Goal: Task Accomplishment & Management: Complete application form

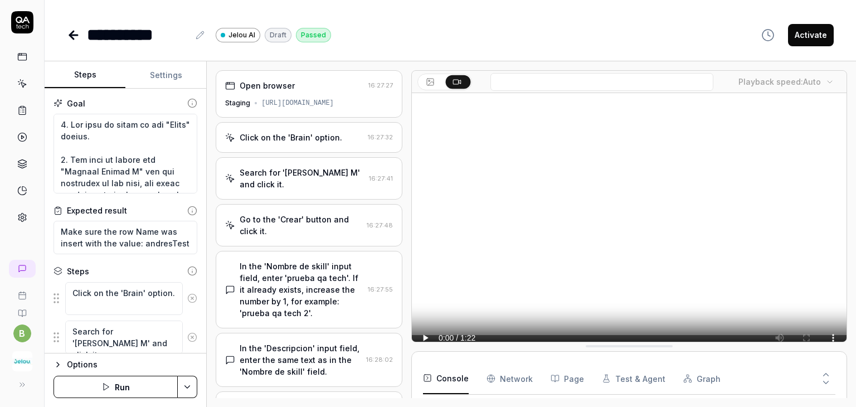
scroll to position [60, 0]
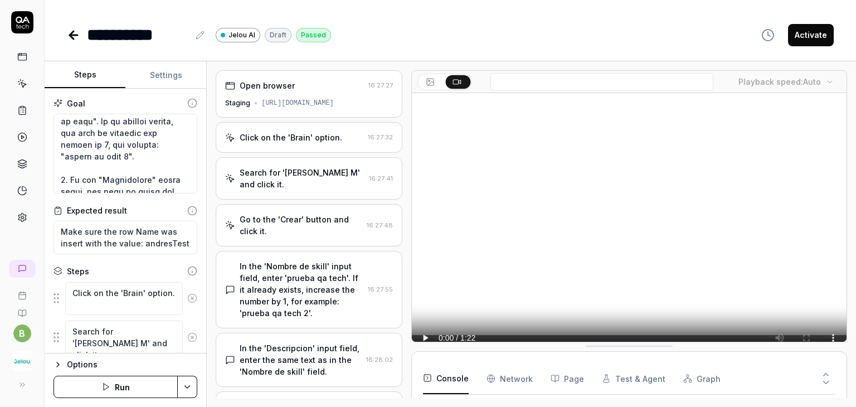
click at [66, 33] on div "**********" at bounding box center [450, 23] width 811 height 47
click at [70, 35] on icon at bounding box center [74, 35] width 8 height 0
click at [26, 25] on icon at bounding box center [22, 22] width 22 height 22
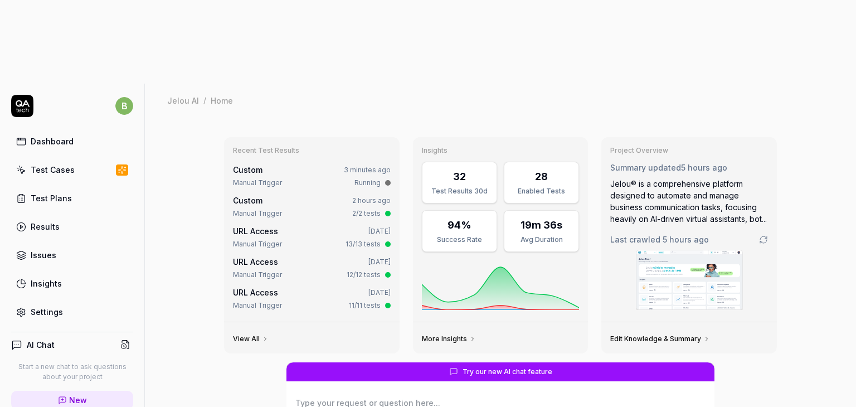
click at [85, 272] on link "Insights" at bounding box center [72, 283] width 122 height 22
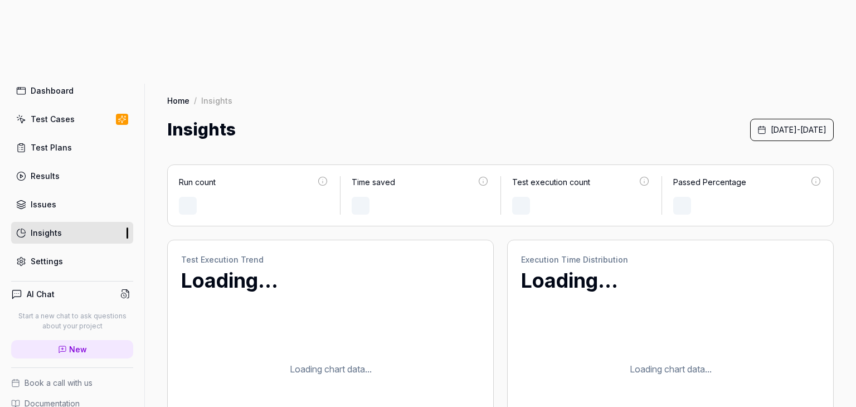
scroll to position [53, 0]
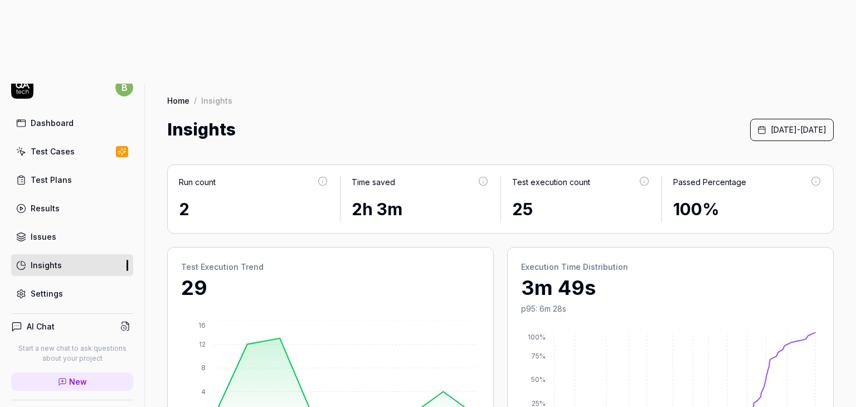
scroll to position [0, 0]
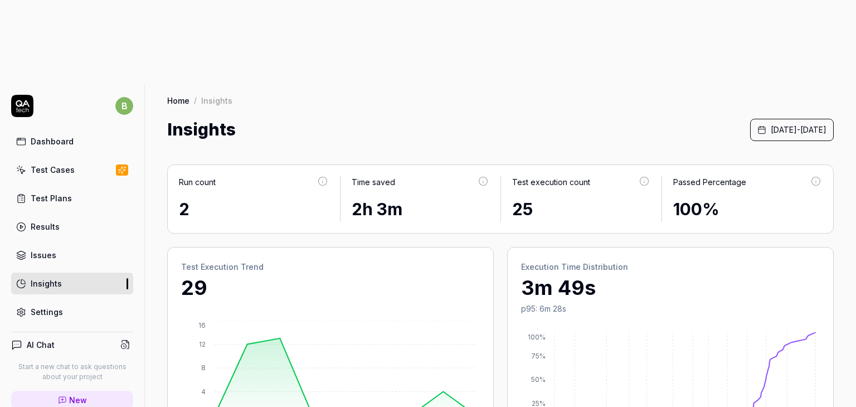
click at [53, 306] on div "Settings" at bounding box center [47, 312] width 32 height 12
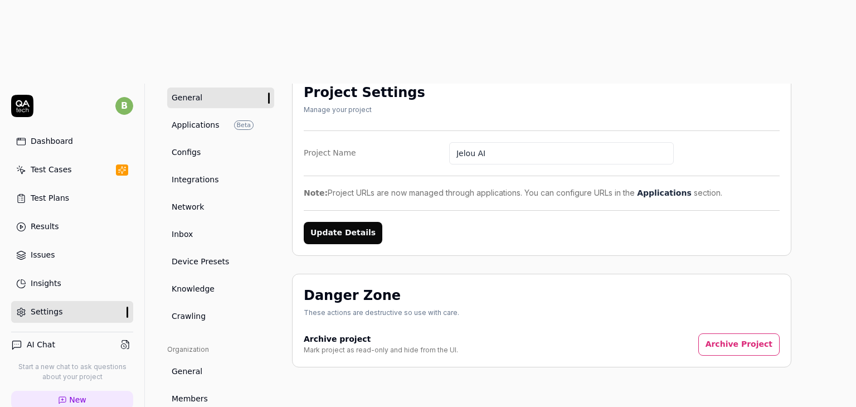
scroll to position [86, 0]
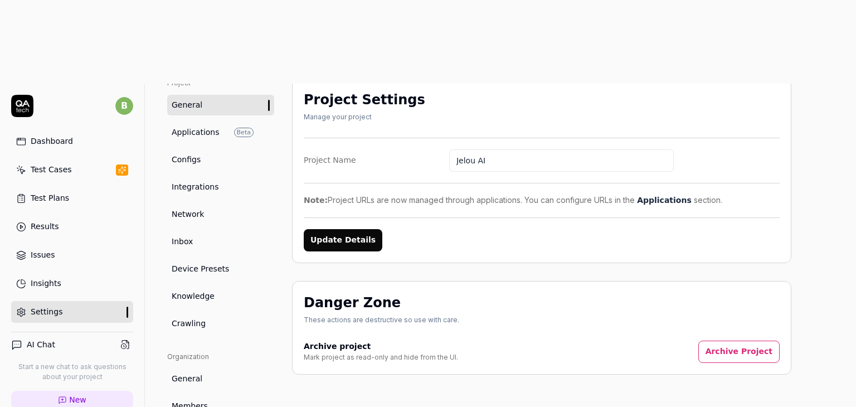
click at [218, 177] on link "Integrations" at bounding box center [220, 187] width 107 height 21
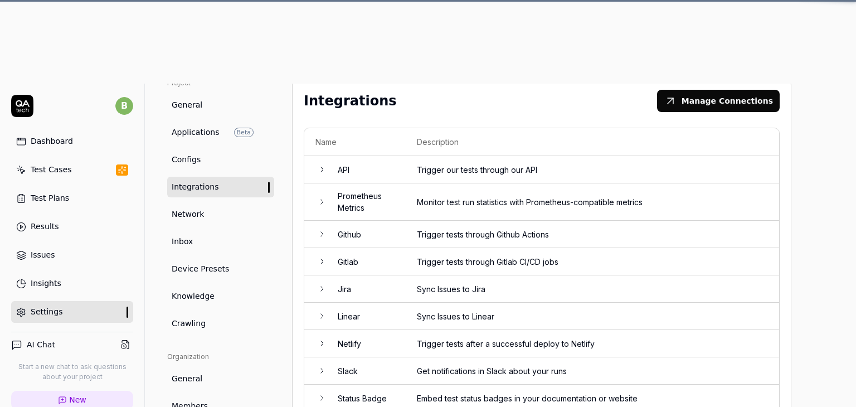
scroll to position [80, 0]
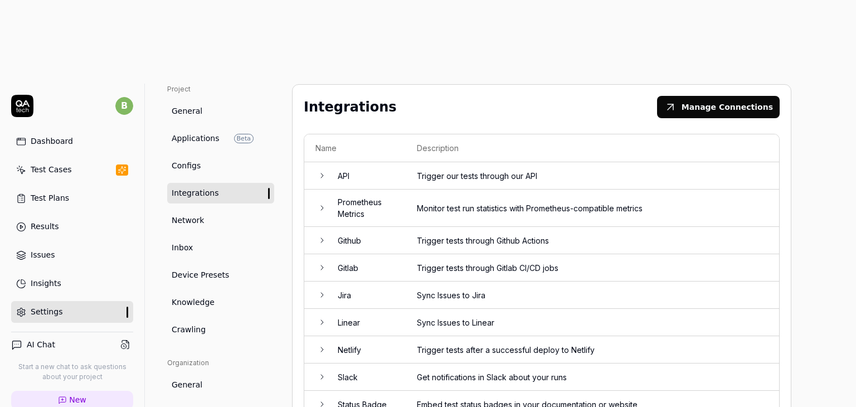
click at [319, 372] on icon at bounding box center [322, 376] width 9 height 9
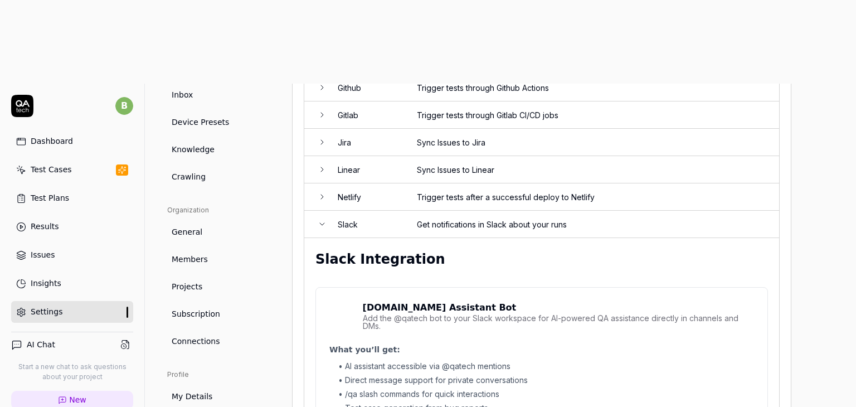
scroll to position [252, 0]
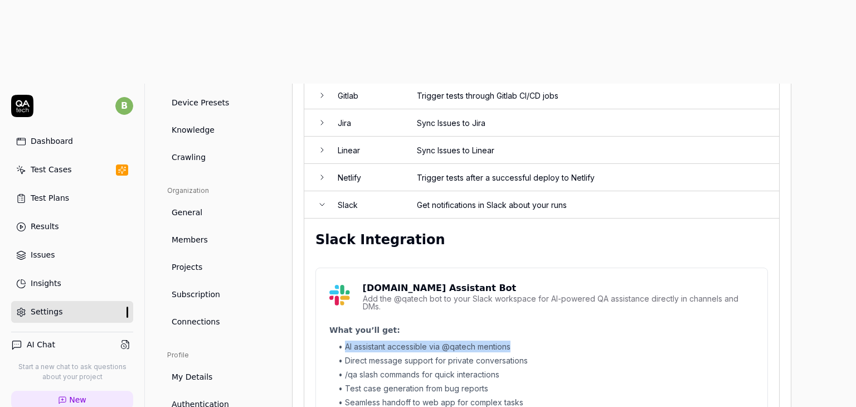
drag, startPoint x: 345, startPoint y: 258, endPoint x: 534, endPoint y: 261, distance: 188.9
click at [534, 340] on li "• AI assistant accessible via @qatech mentions" at bounding box center [546, 346] width 416 height 12
click at [384, 354] on li "• Direct message support for private conversations" at bounding box center [546, 360] width 416 height 12
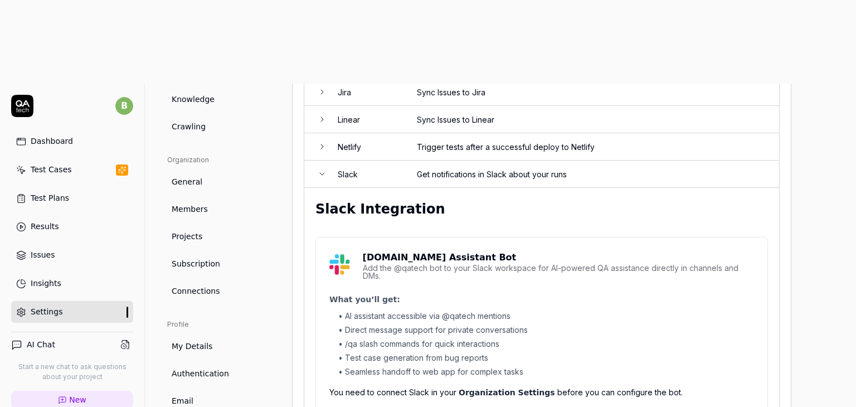
scroll to position [308, 0]
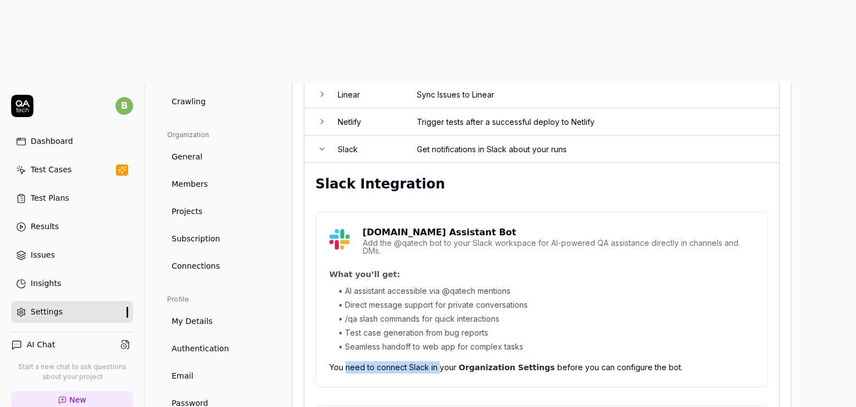
drag, startPoint x: 345, startPoint y: 279, endPoint x: 437, endPoint y: 285, distance: 92.6
click at [437, 361] on div "You need to connect Slack in your Organization Settings before you can configur…" at bounding box center [541, 367] width 424 height 12
click at [475, 301] on div "Slack Integration QA.tech Assistant Bot Add the @qatech bot to your Slack works…" at bounding box center [541, 327] width 452 height 307
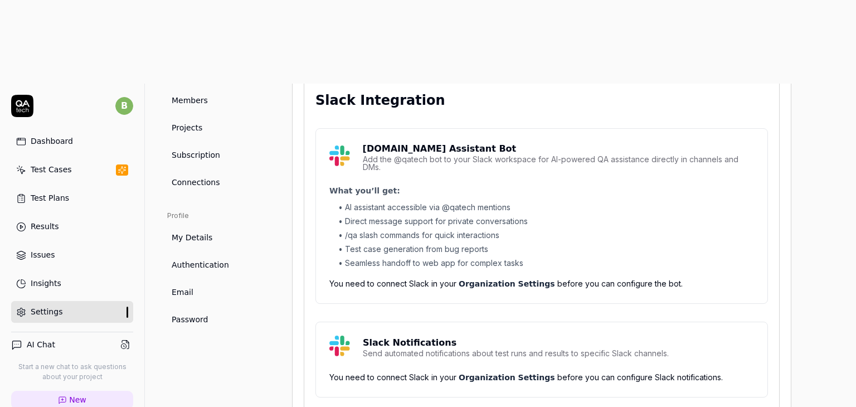
scroll to position [395, 0]
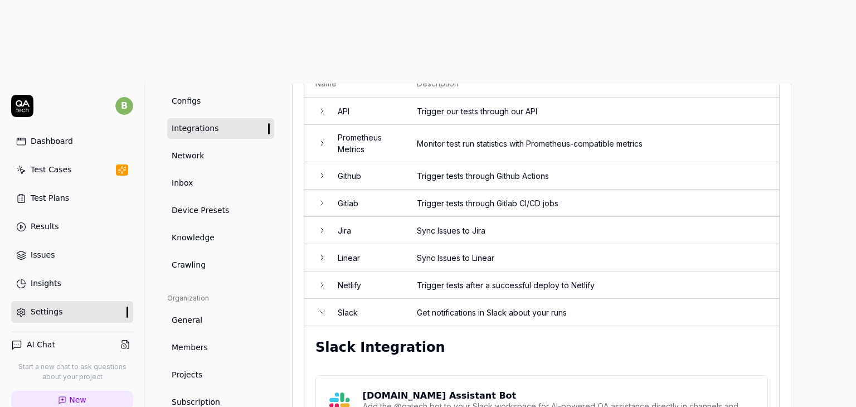
scroll to position [247, 0]
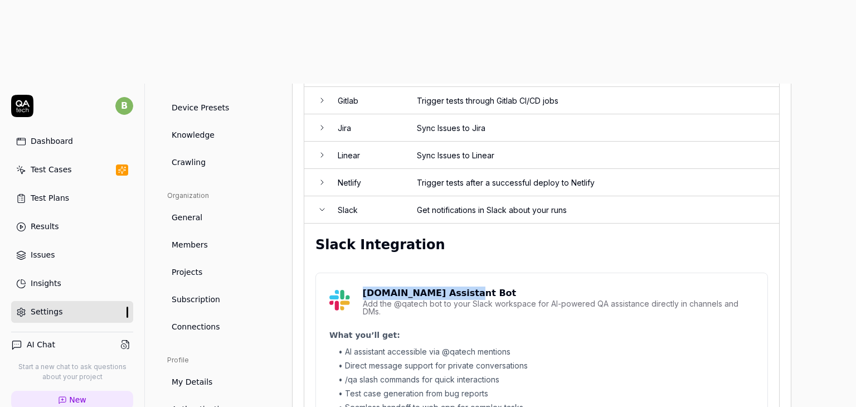
drag, startPoint x: 459, startPoint y: 207, endPoint x: 359, endPoint y: 206, distance: 100.3
click at [359, 286] on div "QA.tech Assistant Bot Add the @qatech bot to your Slack workspace for AI-powere…" at bounding box center [541, 300] width 424 height 29
copy p "QA.tech Assistant Bot"
click at [452, 300] on div "Add the @qatech bot to your Slack workspace for AI-powered QA assistance direct…" at bounding box center [558, 308] width 391 height 16
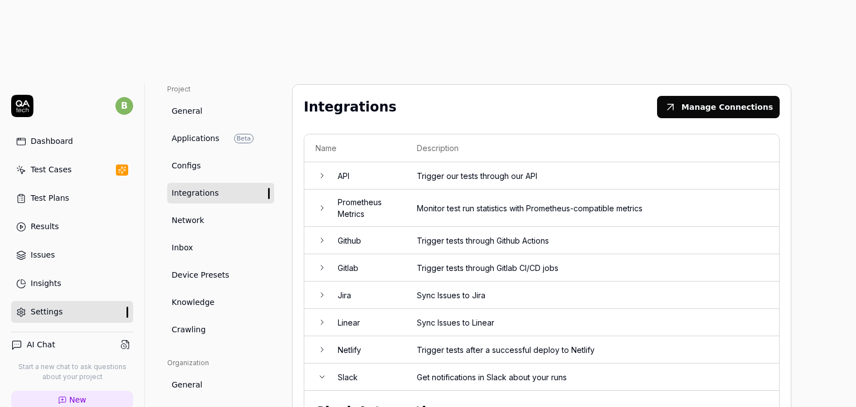
scroll to position [56, 0]
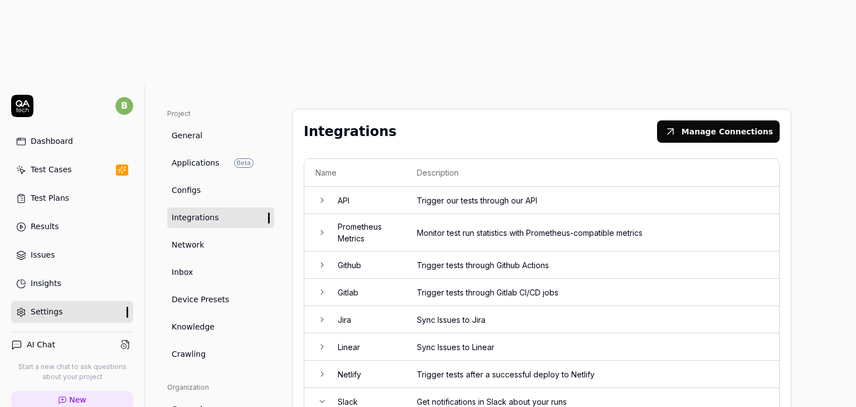
click at [323, 196] on icon at bounding box center [322, 200] width 9 height 9
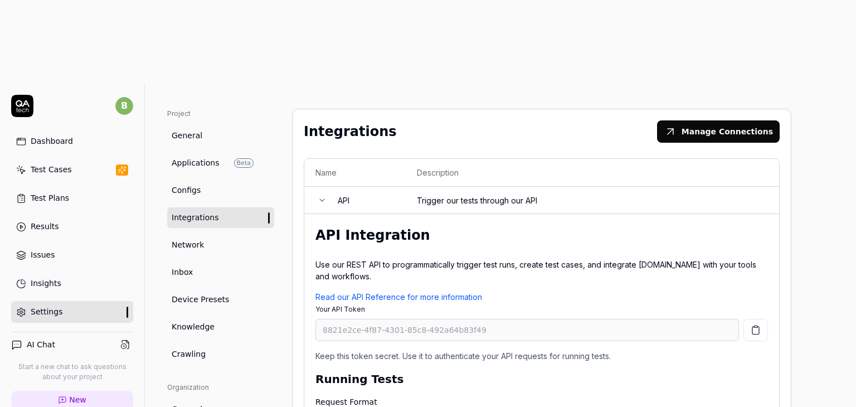
click at [323, 196] on icon at bounding box center [322, 200] width 9 height 9
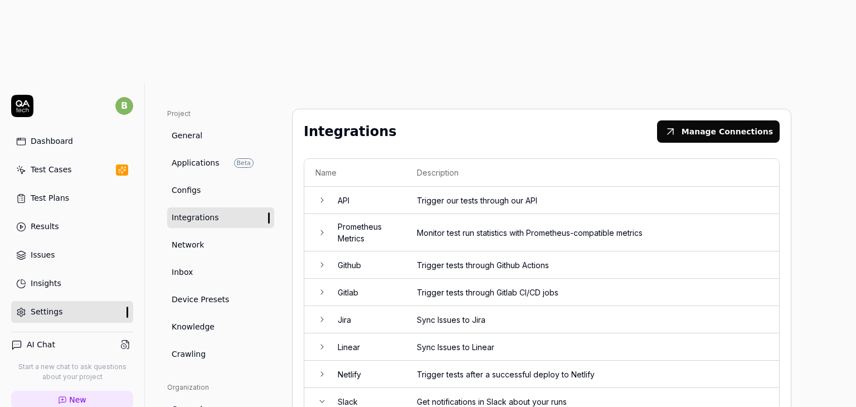
click at [320, 251] on td at bounding box center [315, 264] width 22 height 27
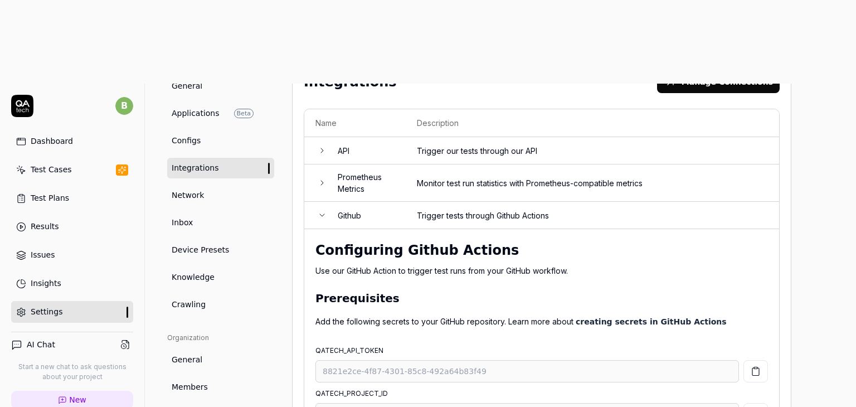
scroll to position [111, 0]
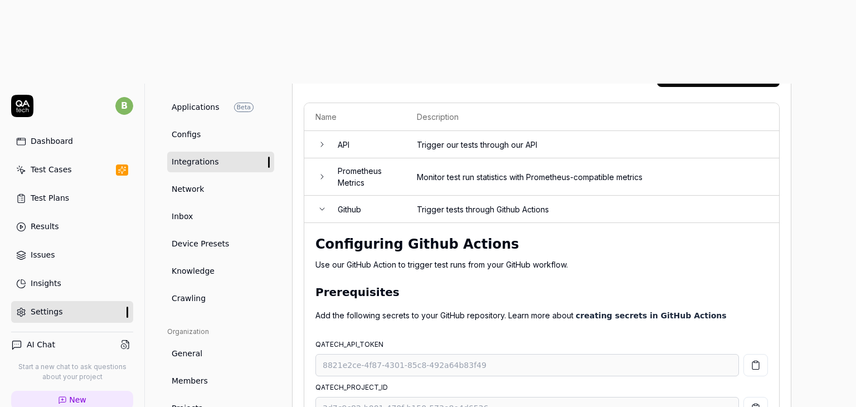
click at [318, 204] on icon at bounding box center [322, 208] width 9 height 9
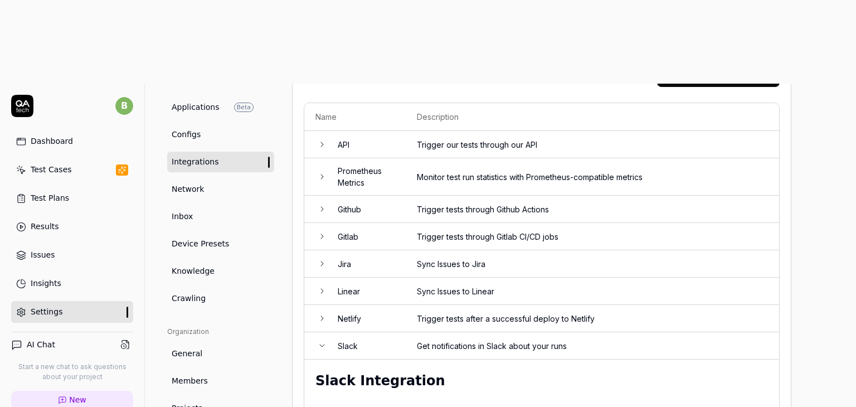
click at [325, 314] on icon at bounding box center [322, 318] width 9 height 9
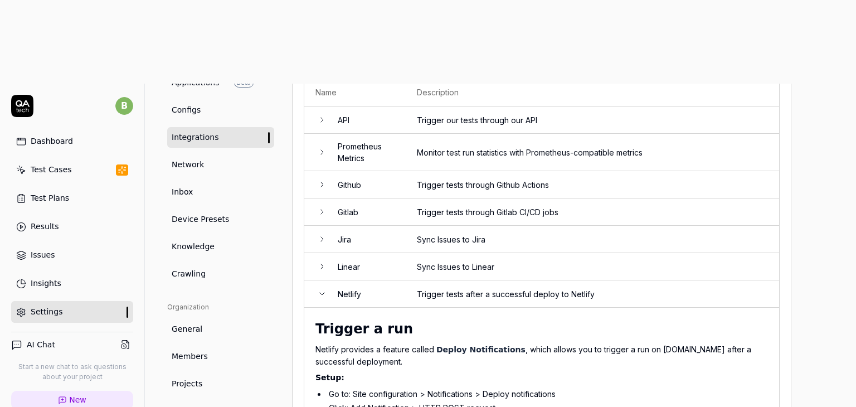
scroll to position [136, 0]
click at [321, 280] on td at bounding box center [315, 293] width 22 height 27
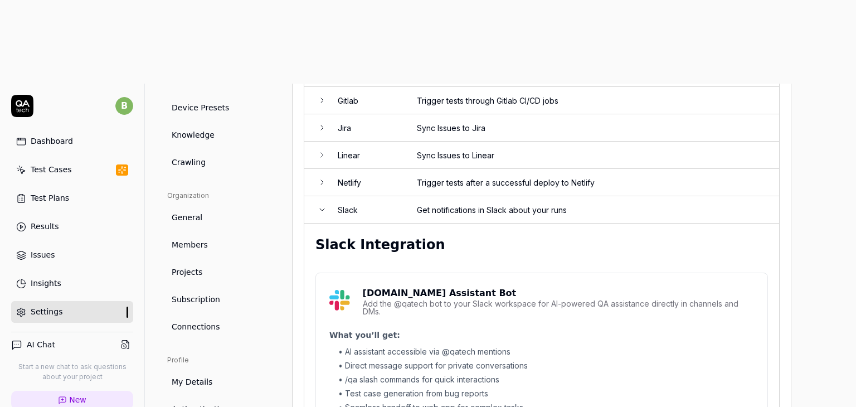
scroll to position [303, 0]
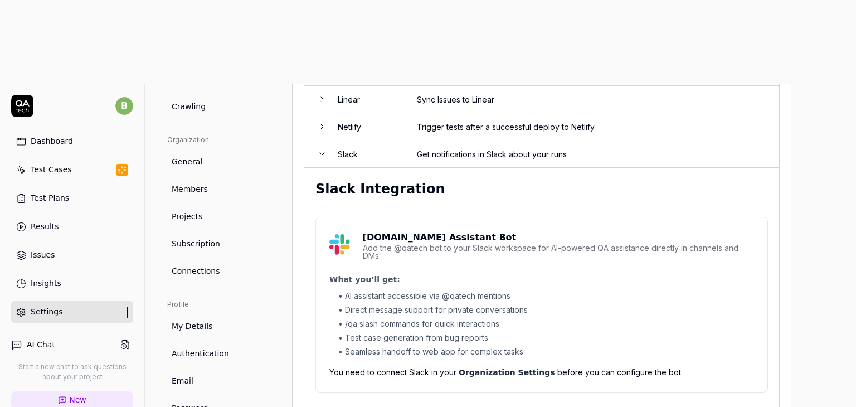
click at [390, 231] on div "QA.tech Assistant Bot Add the @qatech bot to your Slack workspace for AI-powere…" at bounding box center [541, 305] width 424 height 148
drag, startPoint x: 343, startPoint y: 190, endPoint x: 335, endPoint y: 190, distance: 7.8
click at [335, 273] on div "What you’ll get: • AI assistant accessible via @qatech mentions • Direct messag…" at bounding box center [541, 315] width 424 height 84
click at [412, 231] on div "QA.tech Assistant Bot Add the @qatech bot to your Slack workspace for AI-powere…" at bounding box center [541, 305] width 424 height 148
drag, startPoint x: 397, startPoint y: 165, endPoint x: 447, endPoint y: 159, distance: 50.5
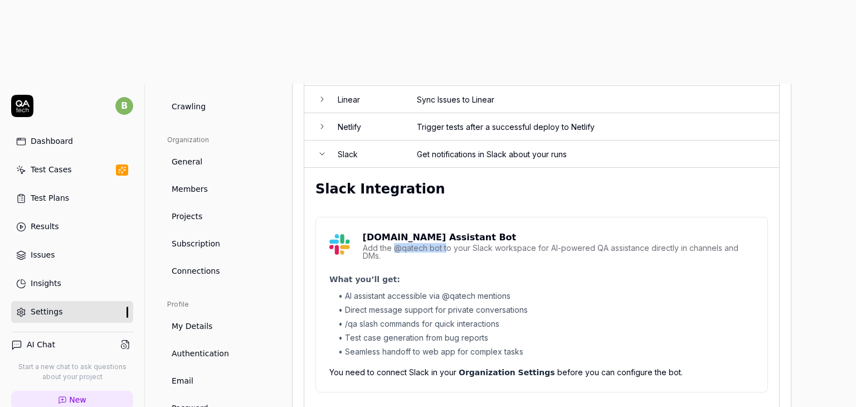
click at [447, 244] on div "Add the @qatech bot to your Slack workspace for AI-powered QA assistance direct…" at bounding box center [558, 252] width 391 height 16
click at [443, 231] on p "QA.tech Assistant Bot" at bounding box center [558, 237] width 391 height 13
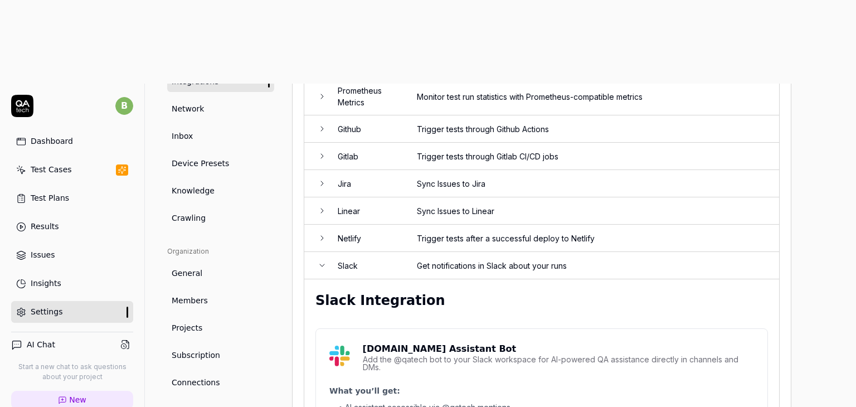
scroll to position [0, 0]
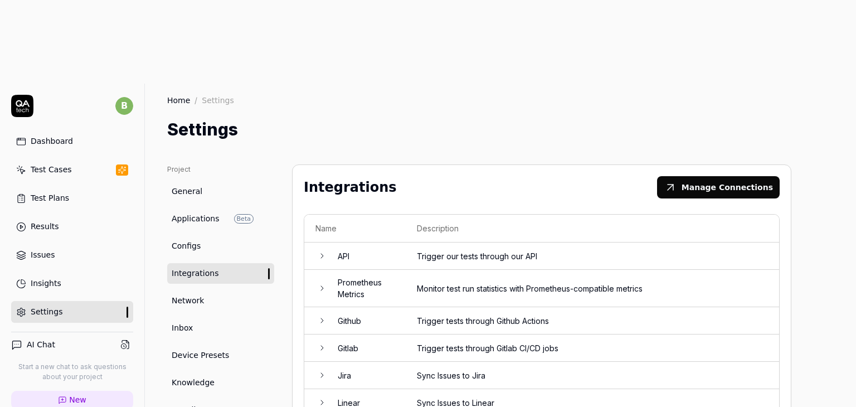
click at [704, 176] on button "Manage Connections" at bounding box center [718, 187] width 123 height 22
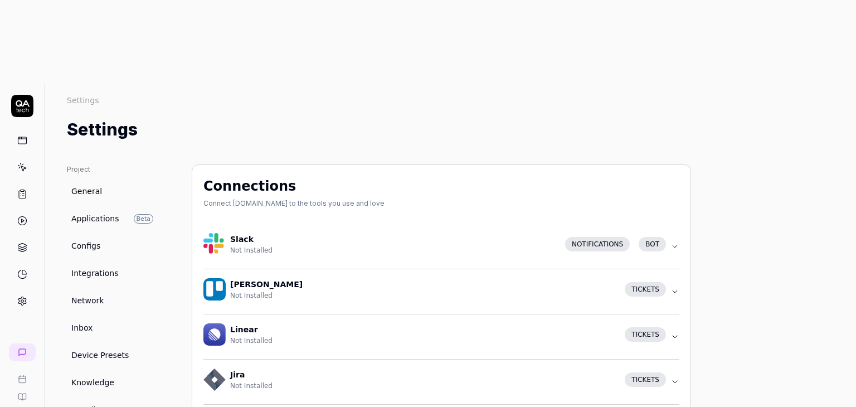
click at [673, 242] on icon "button" at bounding box center [674, 246] width 9 height 9
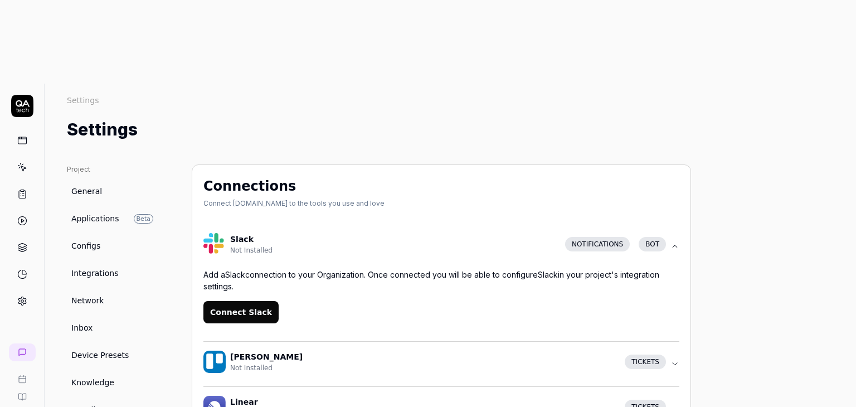
click at [265, 301] on button "Connect Slack" at bounding box center [240, 312] width 75 height 22
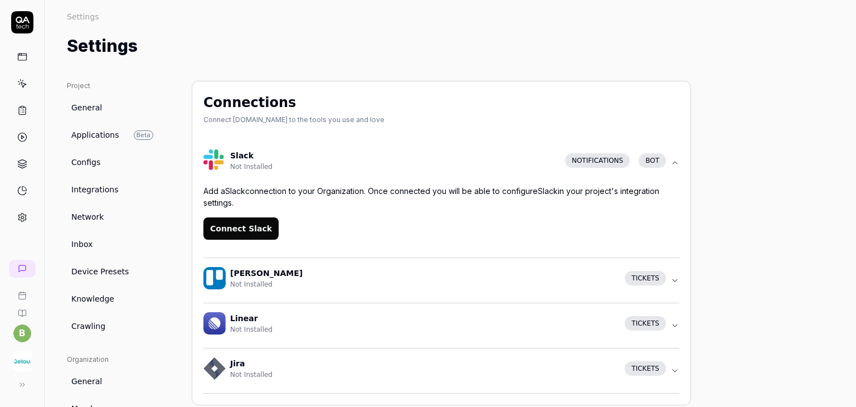
click at [21, 79] on icon at bounding box center [22, 84] width 10 height 10
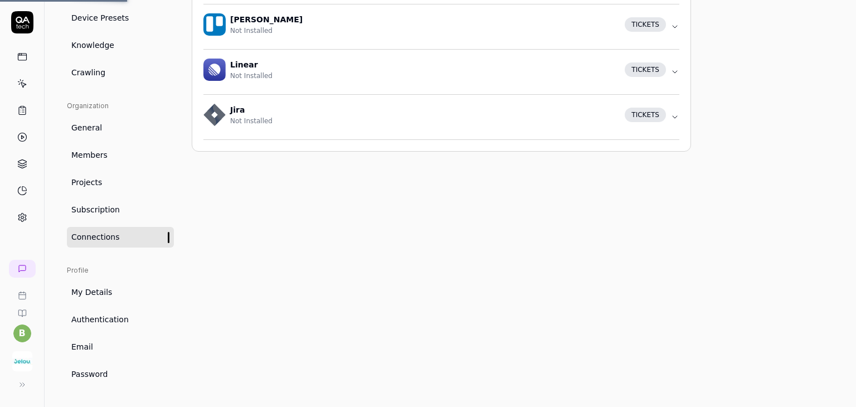
scroll to position [198, 0]
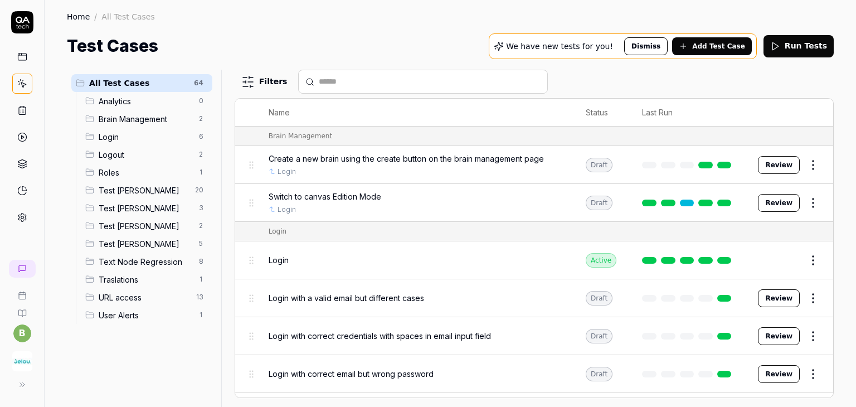
click at [127, 204] on span "Test Andres" at bounding box center [146, 208] width 94 height 12
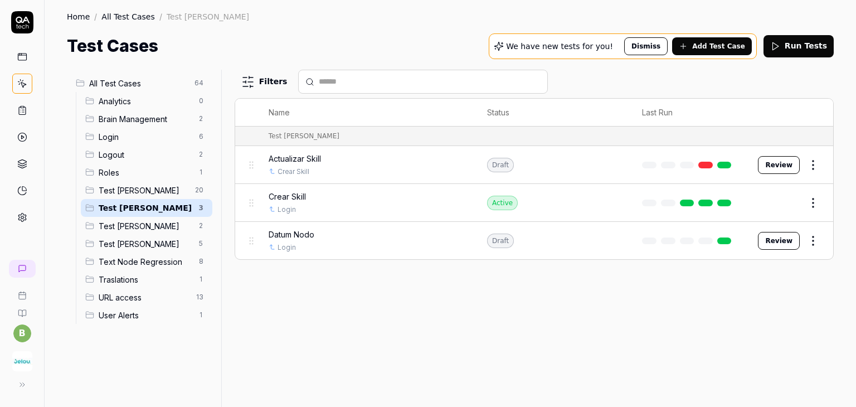
click at [342, 156] on div "Actualizar Skill" at bounding box center [366, 159] width 196 height 12
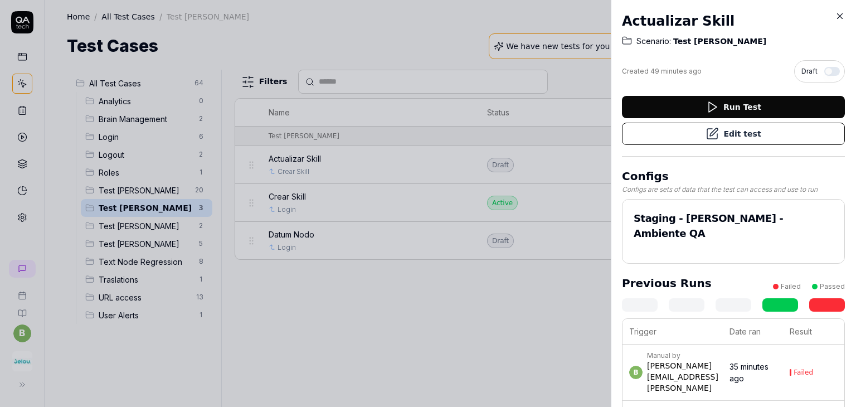
click at [715, 134] on icon at bounding box center [711, 133] width 13 height 13
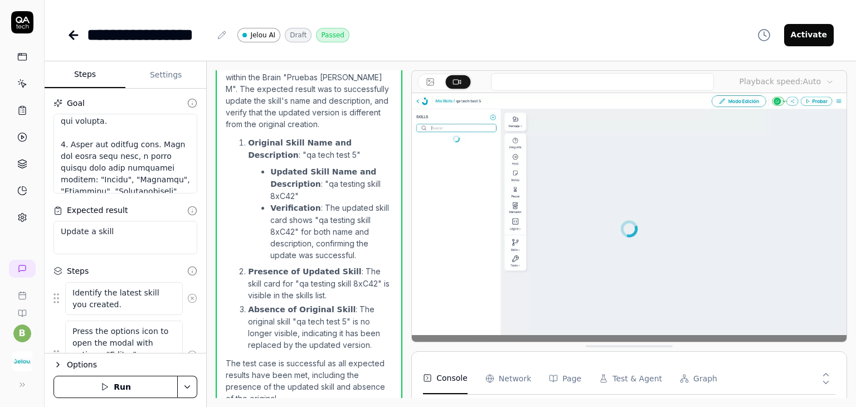
scroll to position [111, 0]
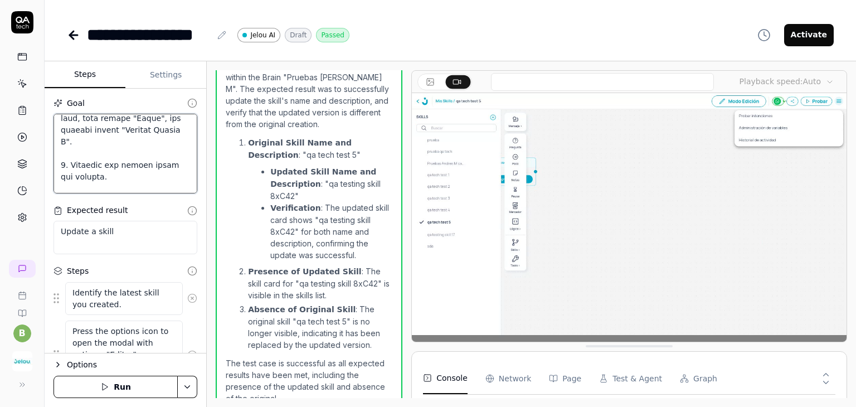
drag, startPoint x: 96, startPoint y: 174, endPoint x: 53, endPoint y: 162, distance: 44.5
click at [53, 162] on textarea at bounding box center [125, 154] width 144 height 80
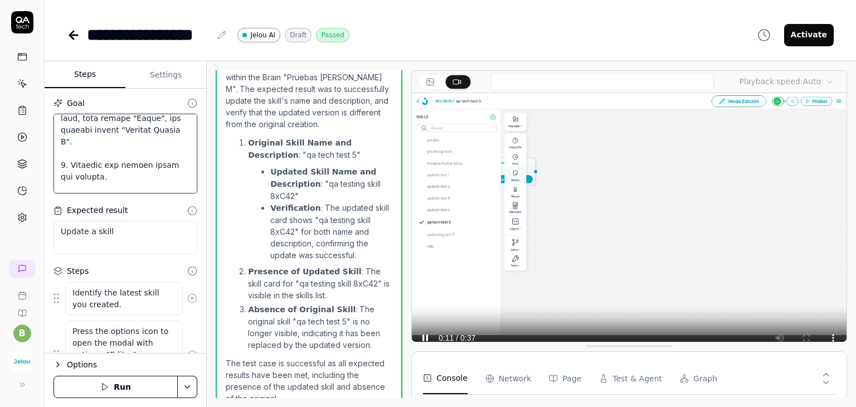
scroll to position [167, 0]
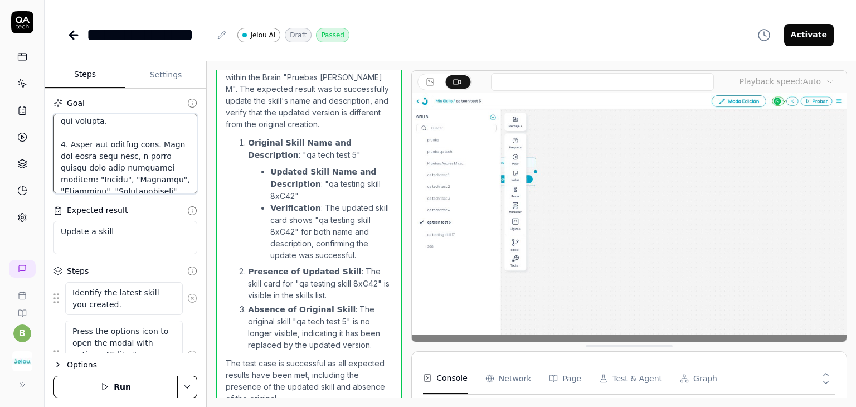
click at [111, 154] on textarea at bounding box center [125, 154] width 144 height 80
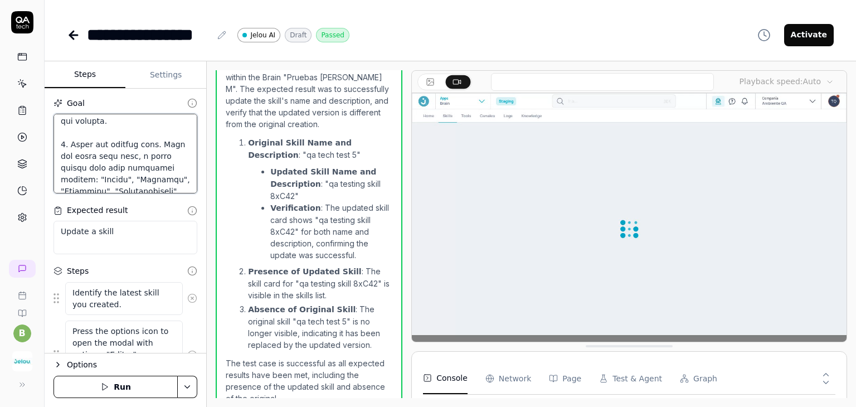
scroll to position [223, 0]
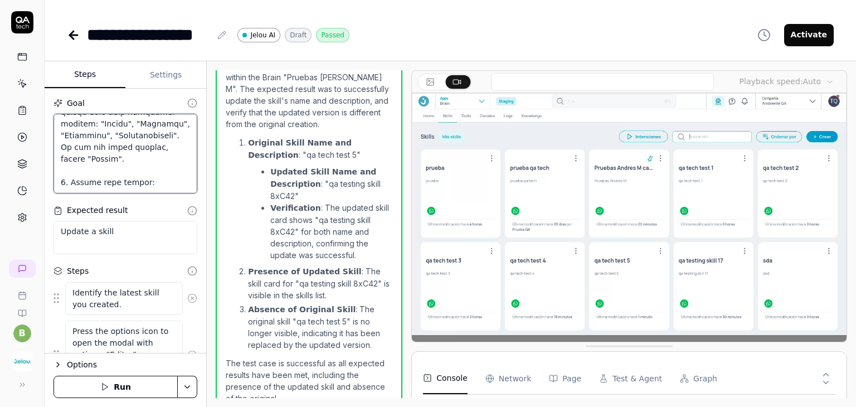
drag, startPoint x: 59, startPoint y: 141, endPoint x: 168, endPoint y: 163, distance: 110.8
click at [168, 163] on textarea at bounding box center [125, 154] width 144 height 80
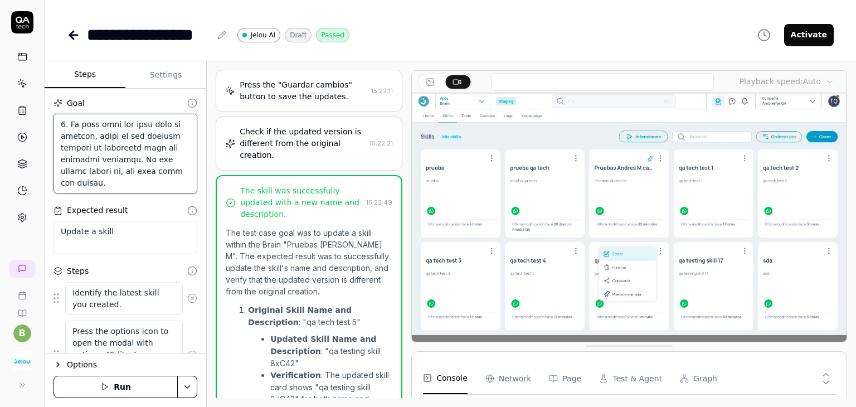
scroll to position [456, 0]
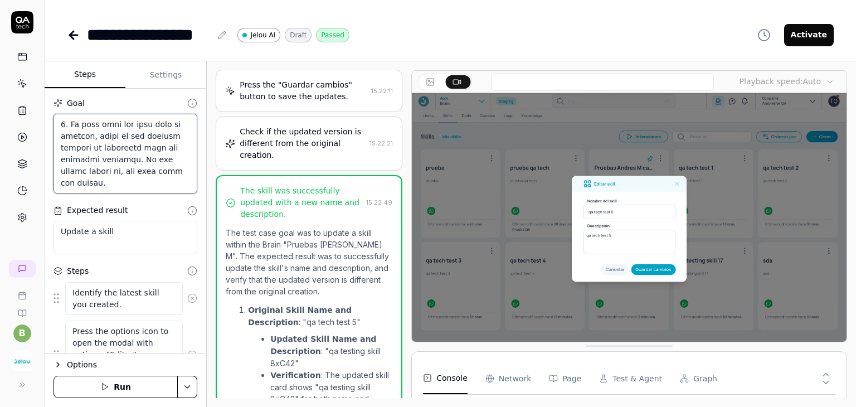
drag, startPoint x: 69, startPoint y: 133, endPoint x: 130, endPoint y: 183, distance: 78.4
click at [130, 183] on textarea at bounding box center [125, 154] width 144 height 80
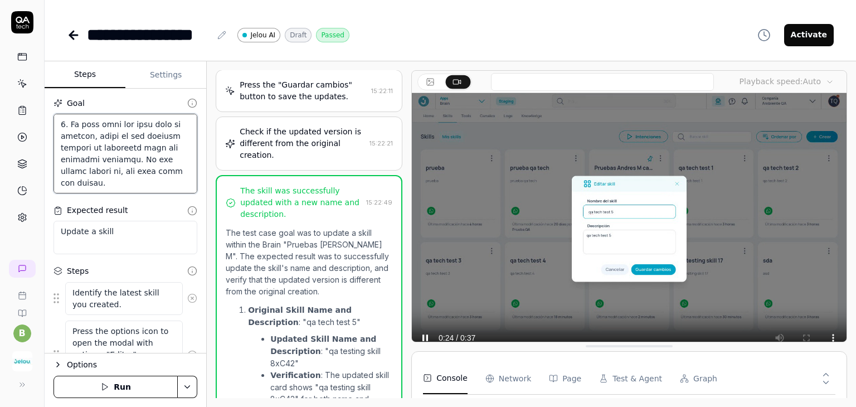
type textarea "*"
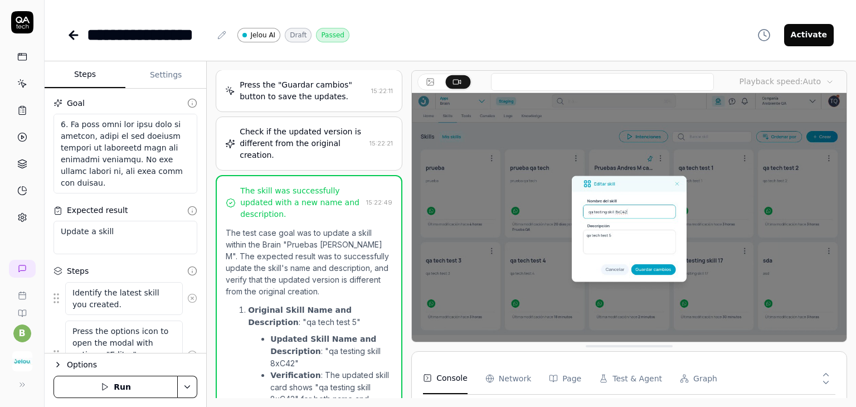
click at [73, 37] on icon at bounding box center [72, 35] width 4 height 8
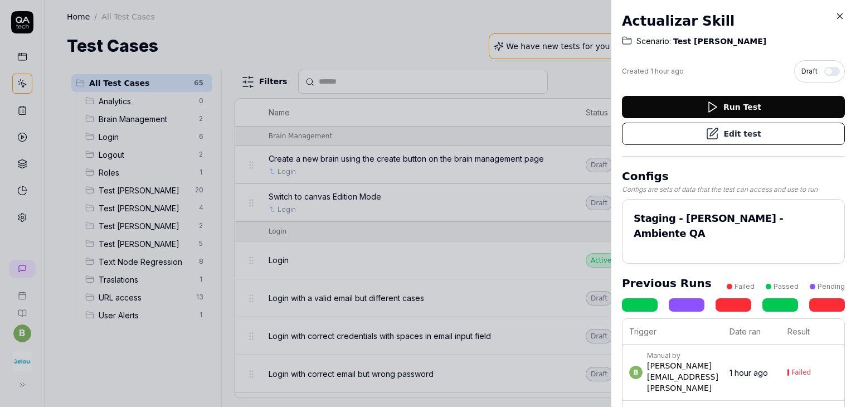
click at [838, 16] on icon at bounding box center [839, 16] width 5 height 5
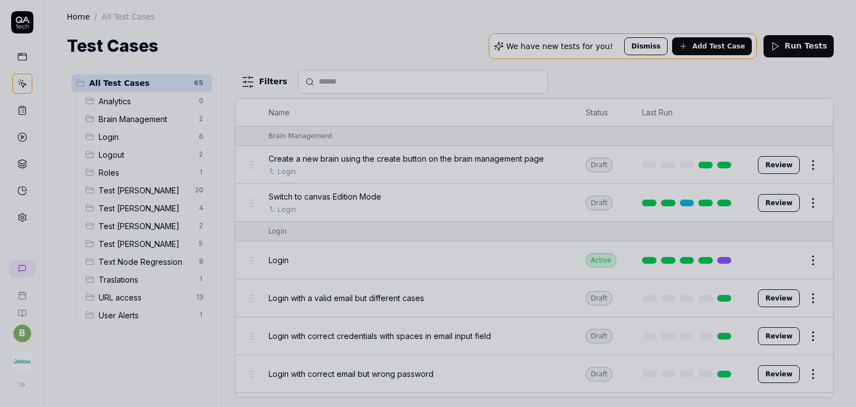
click at [284, 38] on div at bounding box center [428, 203] width 856 height 407
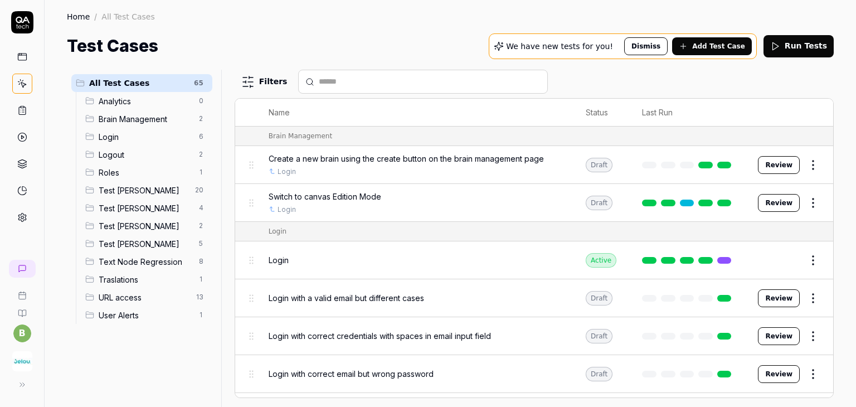
click at [129, 202] on span "Test Andres" at bounding box center [146, 208] width 94 height 12
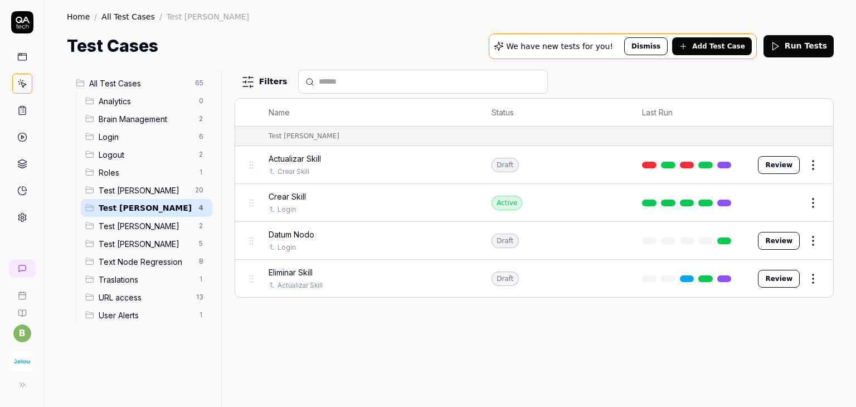
click at [462, 330] on div "Filters Name Status Last Run Test Andres Actualizar Skill Crear Skill Draft Rev…" at bounding box center [534, 238] width 599 height 337
click at [332, 321] on div "Filters Name Status Last Run Test Andres Actualizar Skill Crear Skill Draft Rev…" at bounding box center [534, 238] width 599 height 337
drag, startPoint x: 332, startPoint y: 321, endPoint x: 301, endPoint y: 310, distance: 32.6
click at [301, 310] on div "Filters Name Status Last Run Test Andres Actualizar Skill Crear Skill Draft Rev…" at bounding box center [534, 238] width 599 height 337
click at [708, 45] on span "Add Test Case" at bounding box center [718, 46] width 53 height 10
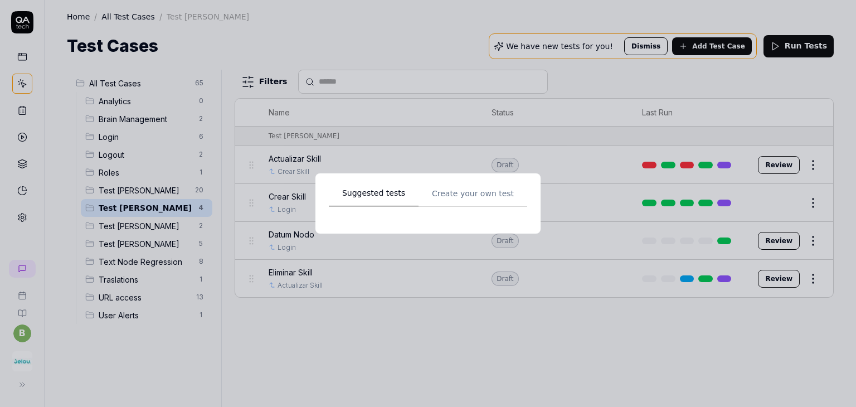
click at [472, 194] on div "Suggested tests Create your own test" at bounding box center [428, 204] width 198 height 34
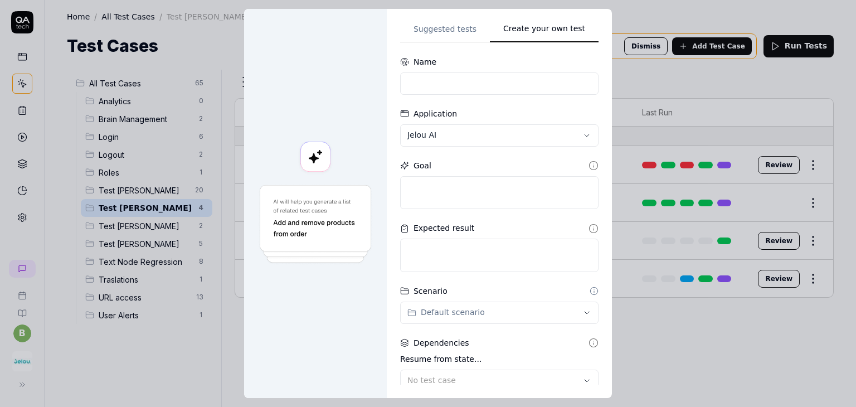
click at [473, 67] on div "Name" at bounding box center [499, 75] width 198 height 38
click at [466, 82] on input at bounding box center [499, 83] width 198 height 22
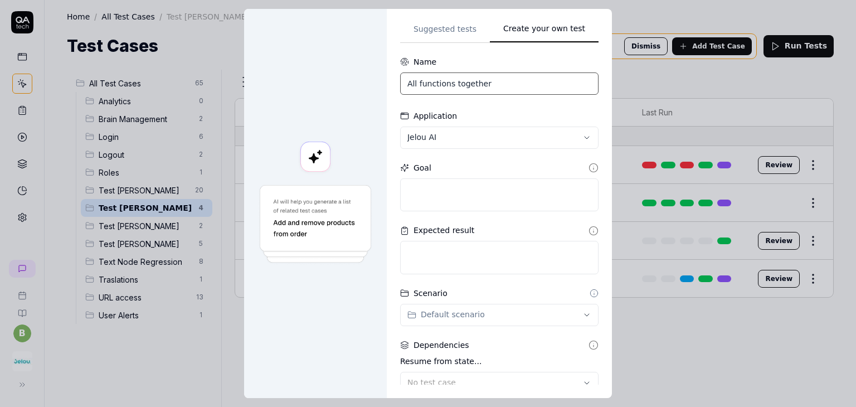
type input "All functions together"
click at [432, 206] on textarea at bounding box center [499, 194] width 198 height 33
click at [430, 188] on textarea at bounding box center [499, 194] width 198 height 33
click at [428, 191] on textarea at bounding box center [499, 194] width 198 height 33
paste textarea "1. You have to go to "brain" option 2. To this case Click on 'Pruebas Andres M'…"
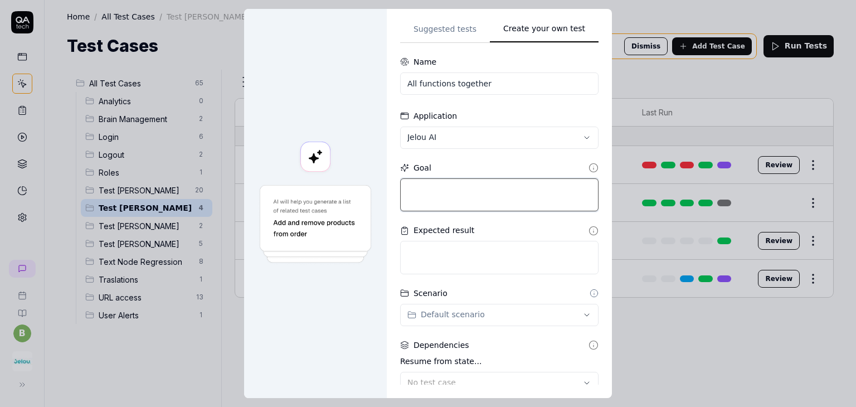
type textarea "*"
type textarea "1. You have to go to "brain" option 2. To this case Click on 'Pruebas Andres M'…"
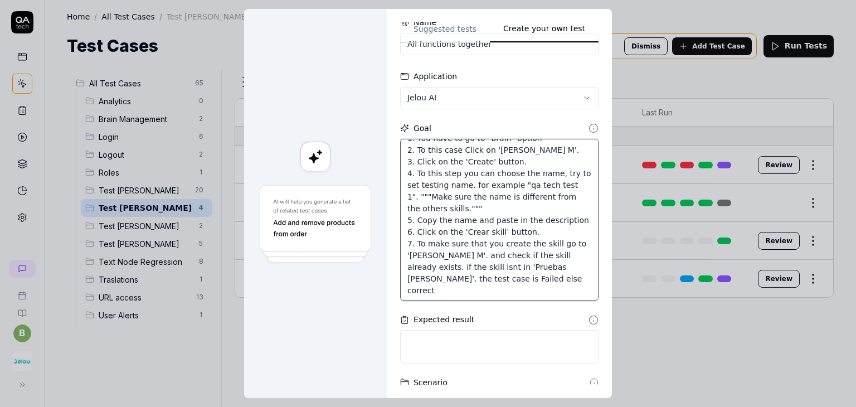
scroll to position [56, 0]
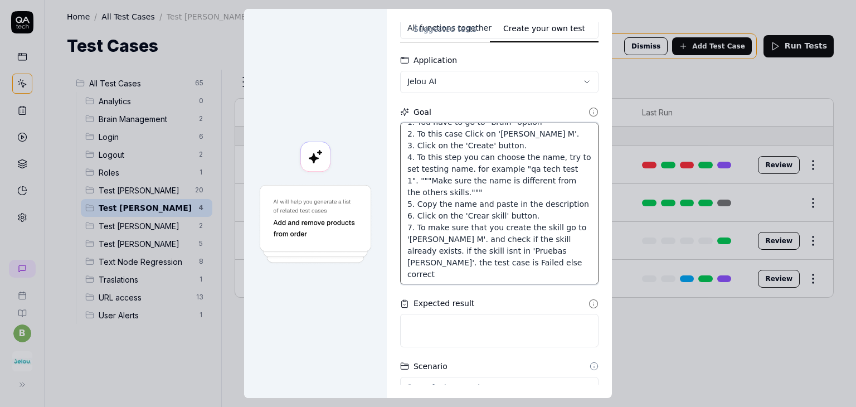
click at [572, 273] on textarea "1. You have to go to "brain" option 2. To this case Click on 'Pruebas Andres M'…" at bounding box center [499, 204] width 198 height 162
type textarea "*"
type textarea "1. You have to go to "brain" option 2. To this case Click on 'Pruebas Andres M'…"
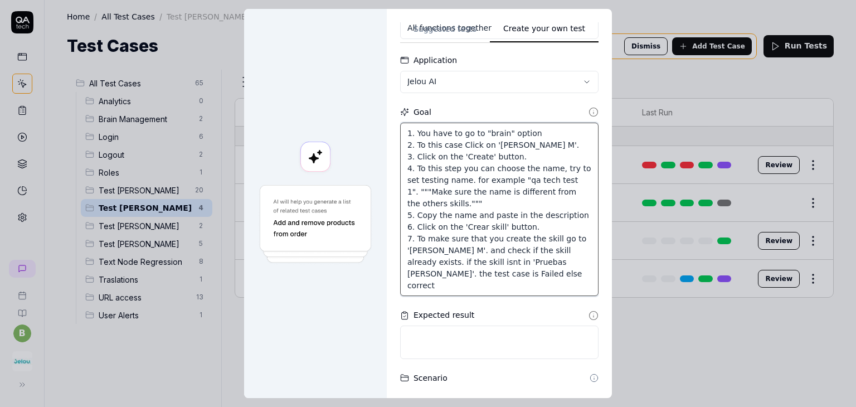
type textarea "*"
type textarea "1. You have to go to "brain" option 2. To this case Click on 'Pruebas Andres M'…"
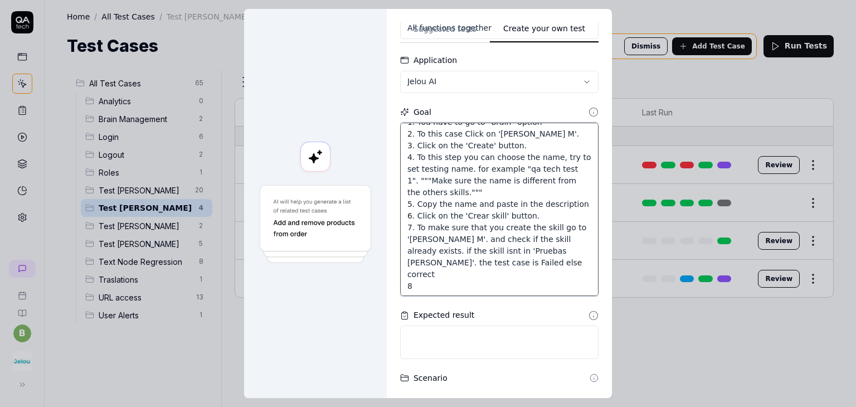
type textarea "*"
type textarea "1. You have to go to "brain" option 2. To this case Click on 'Pruebas Andres M'…"
type textarea "*"
type textarea "1. You have to go to "brain" option 2. To this case Click on 'Pruebas Andres M'…"
type textarea "*"
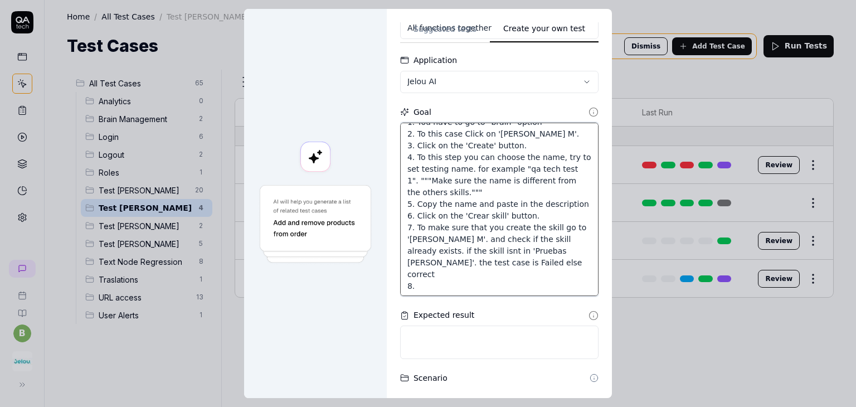
type textarea "1. You have to go to "brain" option 2. To this case Click on 'Pruebas Andres M'…"
type textarea "*"
type textarea "1. You have to go to "brain" option 2. To this case Click on 'Pruebas Andres M'…"
type textarea "*"
type textarea "1. You have to go to "brain" option 2. To this case Click on 'Pruebas Andres M'…"
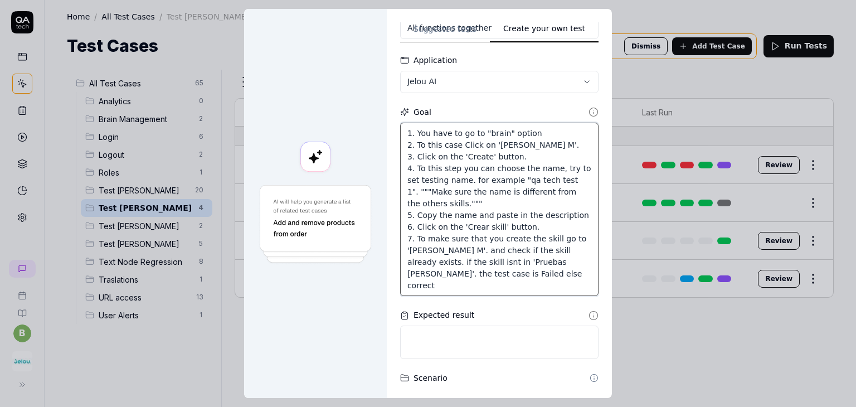
scroll to position [0, 0]
type textarea "*"
type textarea "1. You have to go to "brain" option 2. To this case Click on 'Pruebas Andres M'…"
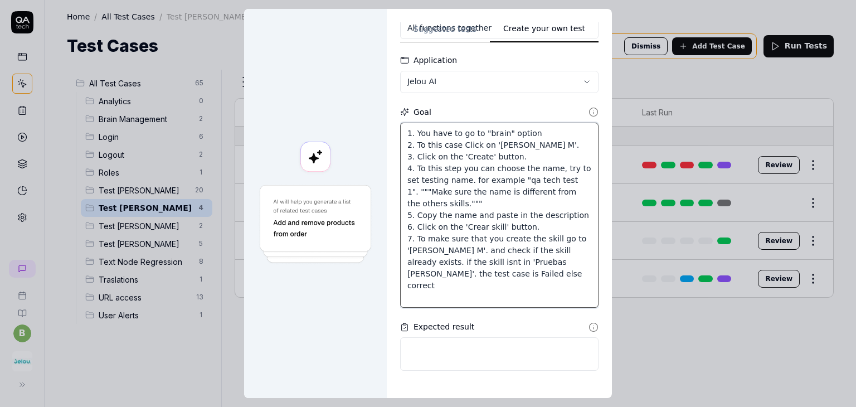
paste textarea "Before you start, you need to make sure that you are inside the section Brain: …"
type textarea "*"
type textarea "1. You have to go to "brain" option 2. To this case Click on 'Pruebas Andres M'…"
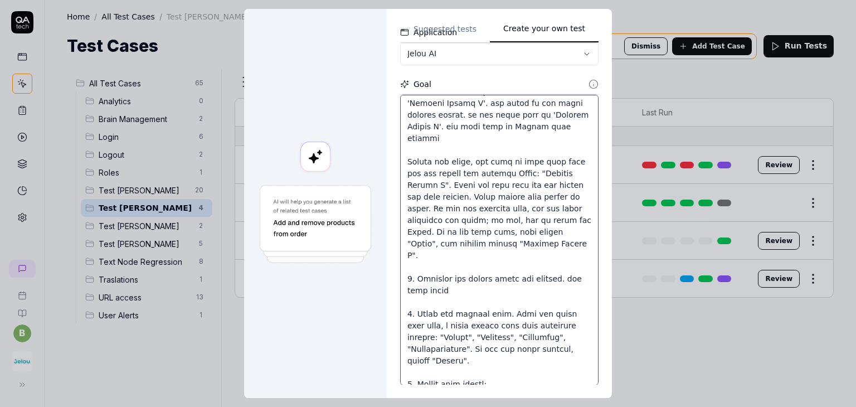
scroll to position [64, 0]
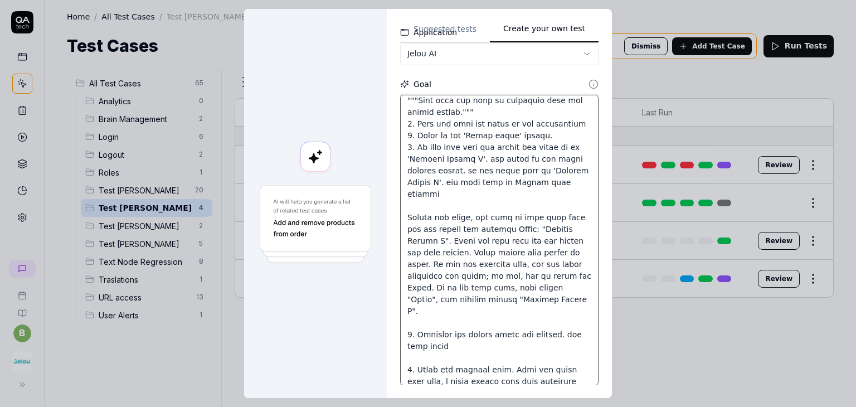
click at [452, 217] on textarea at bounding box center [499, 240] width 198 height 291
type textarea "*"
type textarea "1. You have to go to "brain" option 2. To this case Click on 'Pruebas Andres M'…"
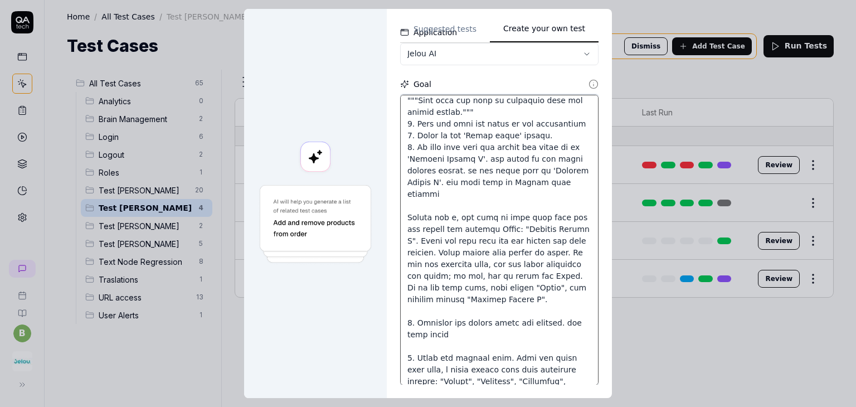
type textarea "*"
type textarea "1. You have to go to "brain" option 2. To this case Click on 'Pruebas Andres M'…"
type textarea "*"
type textarea "1. You have to go to "brain" option 2. To this case Click on 'Pruebas Andres M'…"
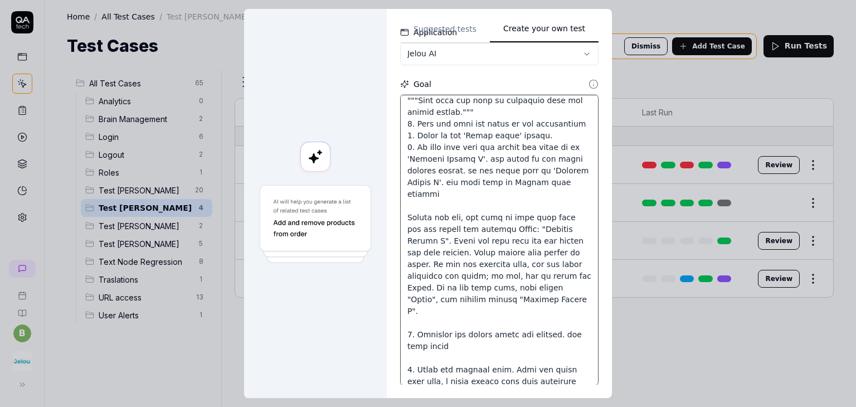
type textarea "*"
type textarea "1. You have to go to "brain" option 2. To this case Click on 'Pruebas Andres M'…"
type textarea "*"
type textarea "1. You have to go to "brain" option 2. To this case Click on 'Pruebas Andres M'…"
type textarea "*"
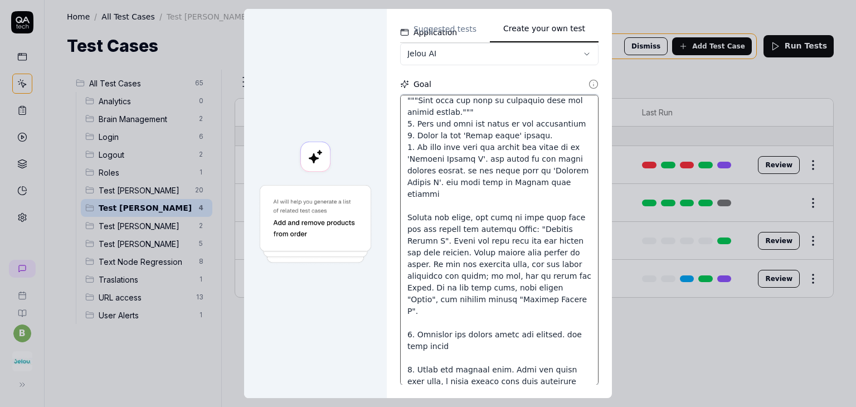
type textarea "1. You have to go to "brain" option 2. To this case Click on 'Pruebas Andres M'…"
type textarea "*"
type textarea "1. You have to go to "brain" option 2. To this case Click on 'Pruebas Andres M'…"
type textarea "*"
type textarea "1. You have to go to "brain" option 2. To this case Click on 'Pruebas Andres M'…"
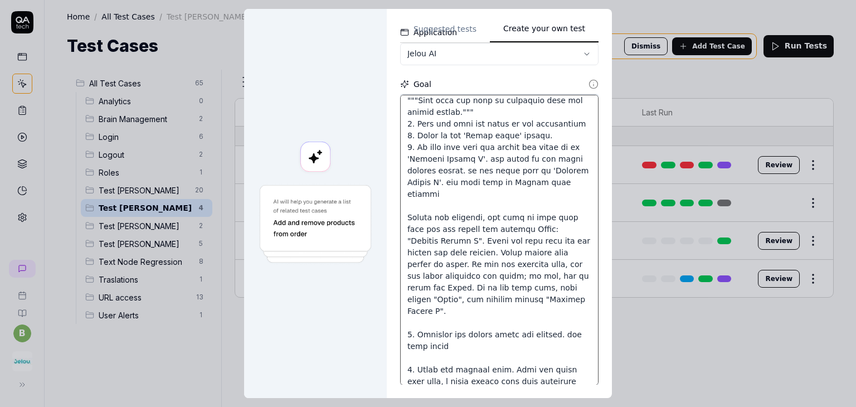
scroll to position [119, 0]
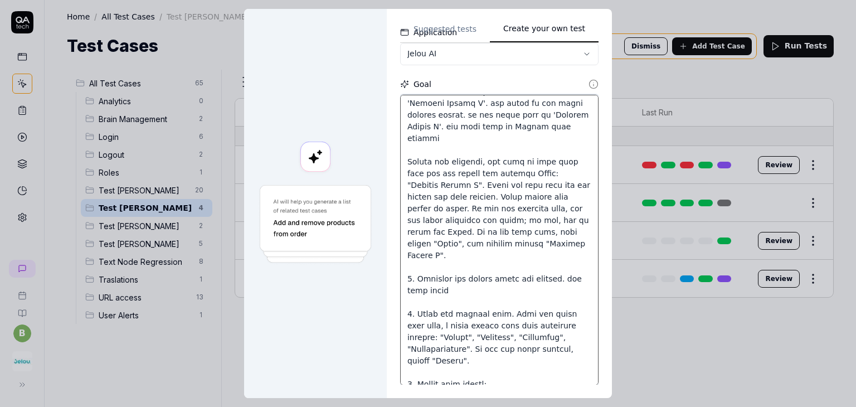
click at [404, 277] on textarea at bounding box center [499, 240] width 198 height 291
type textarea "*"
type textarea "1. You have to go to "brain" option 2. To this case Click on 'Pruebas Andres M'…"
type textarea "*"
type textarea "1. You have to go to "brain" option 2. To this case Click on 'Pruebas Andres M'…"
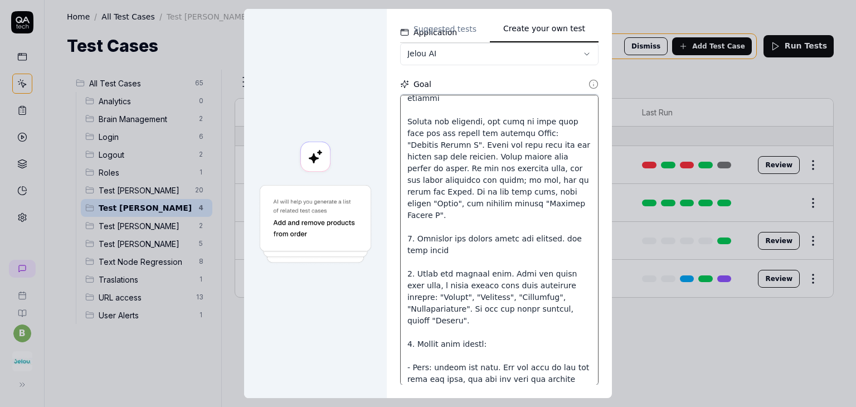
scroll to position [175, 0]
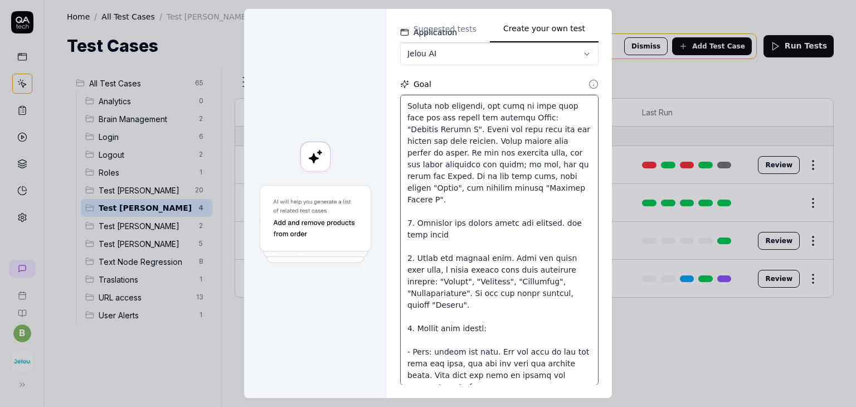
click at [406, 256] on textarea at bounding box center [499, 240] width 198 height 291
type textarea "*"
type textarea "1. You have to go to "brain" option 2. To this case Click on 'Pruebas Andres M'…"
type textarea "*"
type textarea "1. You have to go to "brain" option 2. To this case Click on 'Pruebas Andres M'…"
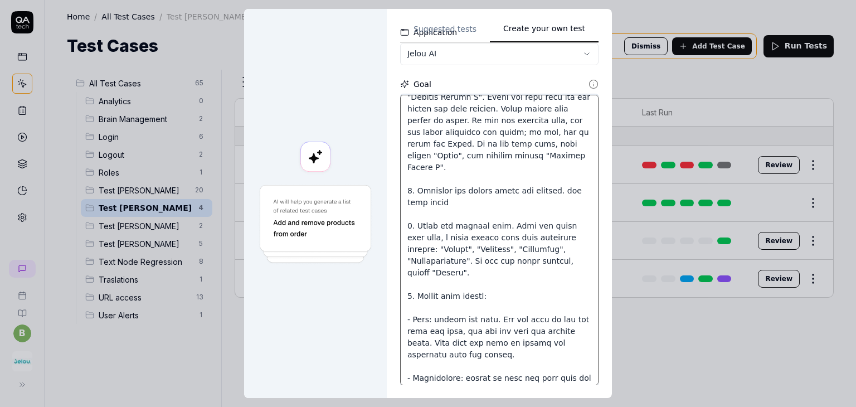
scroll to position [231, 0]
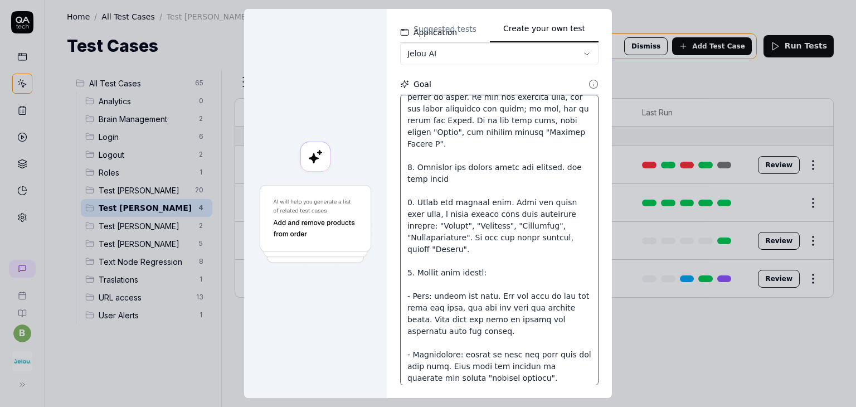
click at [407, 268] on textarea at bounding box center [499, 240] width 198 height 291
type textarea "*"
type textarea "1. You have to go to "brain" option 2. To this case Click on 'Pruebas Andres M'…"
type textarea "*"
type textarea "1. You have to go to "brain" option 2. To this case Click on 'Pruebas Andres M'…"
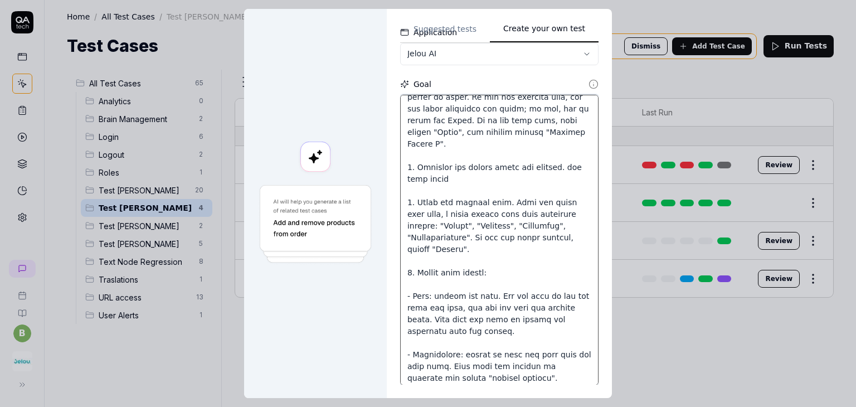
type textarea "*"
type textarea "1. You have to go to "brain" option 2. To this case Click on 'Pruebas Andres M'…"
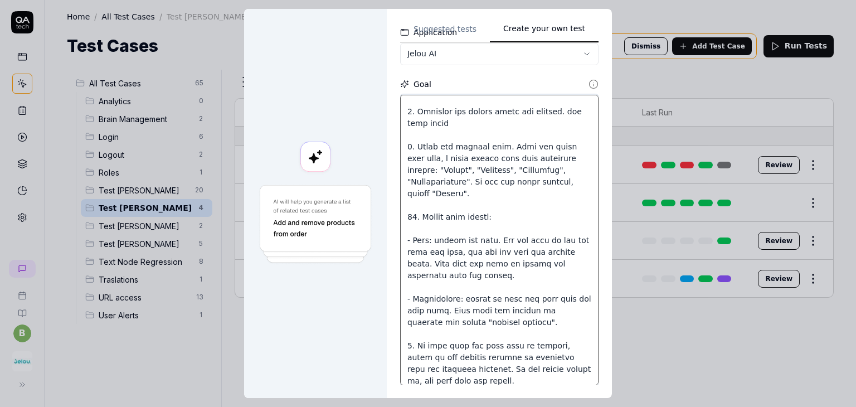
scroll to position [292, 0]
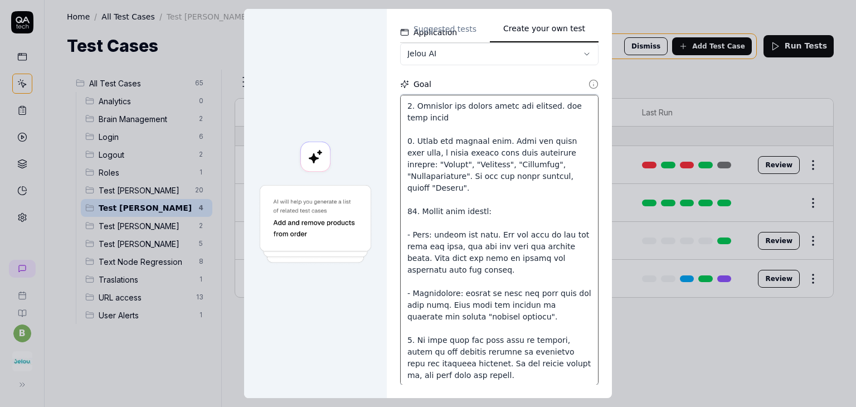
click at [407, 336] on textarea at bounding box center [499, 240] width 198 height 291
type textarea "*"
type textarea "1. You have to go to "brain" option 2. To this case Click on 'Pruebas Andres M'…"
type textarea "*"
type textarea "1. You have to go to "brain" option 2. To this case Click on 'Pruebas Andres M'…"
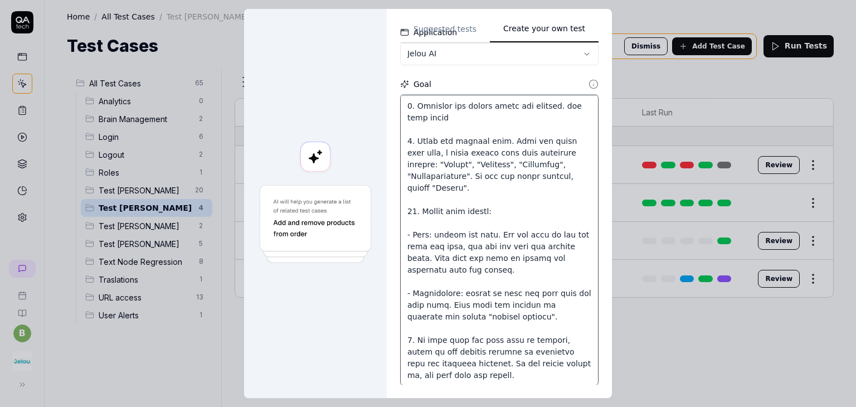
type textarea "*"
type textarea "1. You have to go to "brain" option 2. To this case Click on 'Pruebas Andres M'…"
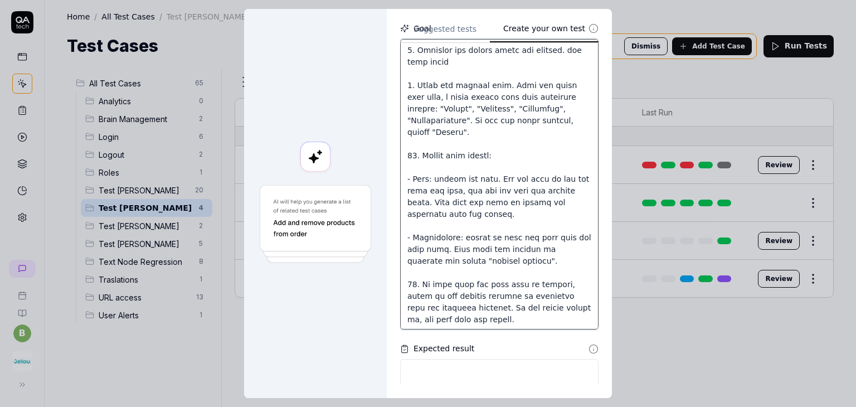
click at [501, 321] on textarea at bounding box center [499, 184] width 198 height 291
type textarea "*"
type textarea "1. You have to go to "brain" option 2. To this case Click on 'Pruebas Andres M'…"
type textarea "*"
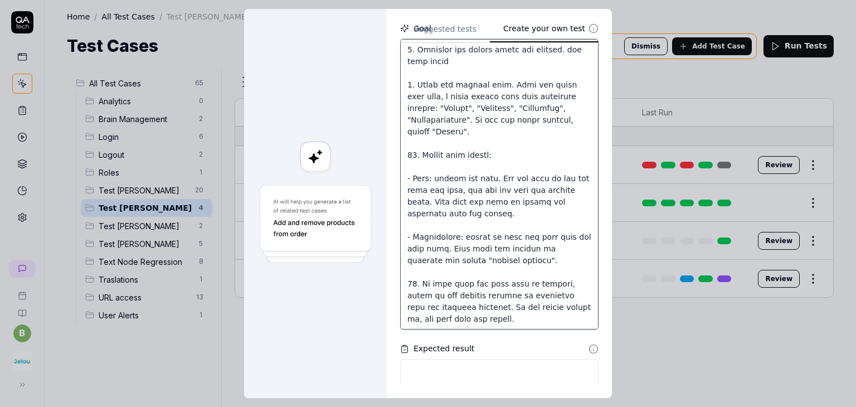
type textarea "1. You have to go to "brain" option 2. To this case Click on 'Pruebas Andres M'…"
paste textarea "Before you start, you need to make sure that you are inside the Brain: "Pruebas…"
type textarea "*"
type textarea "1. You have to go to "brain" option 2. To this case Click on 'Pruebas Andres M'…"
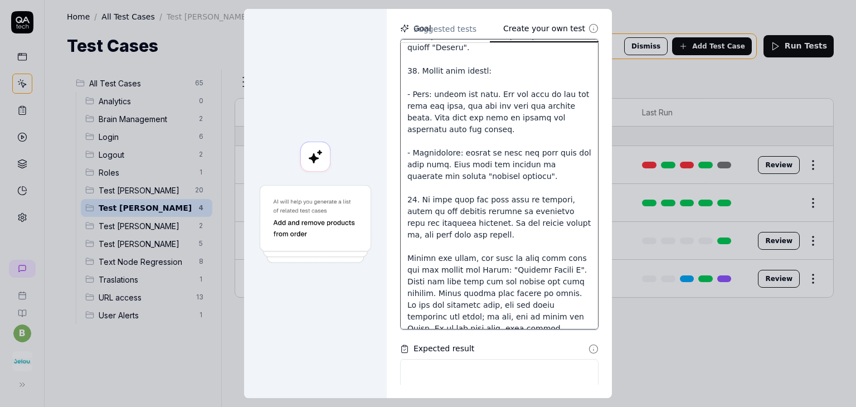
scroll to position [432, 0]
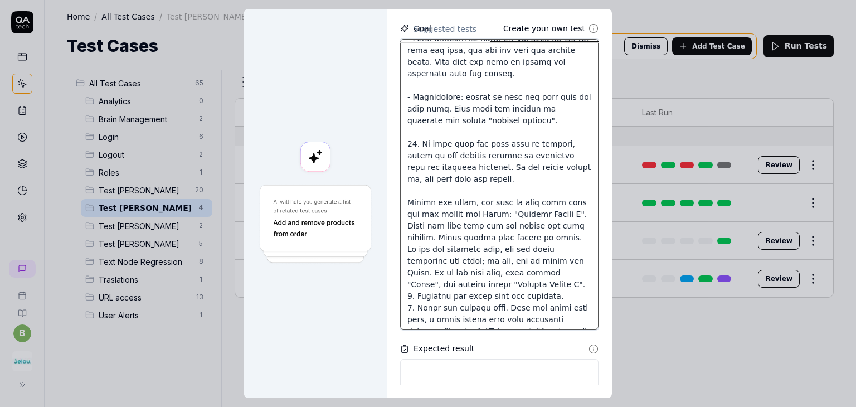
click at [456, 196] on textarea at bounding box center [499, 184] width 198 height 291
type textarea "*"
type textarea "1. You have to go to "brain" option 2. To this case Click on 'Pruebas Andres M'…"
type textarea "*"
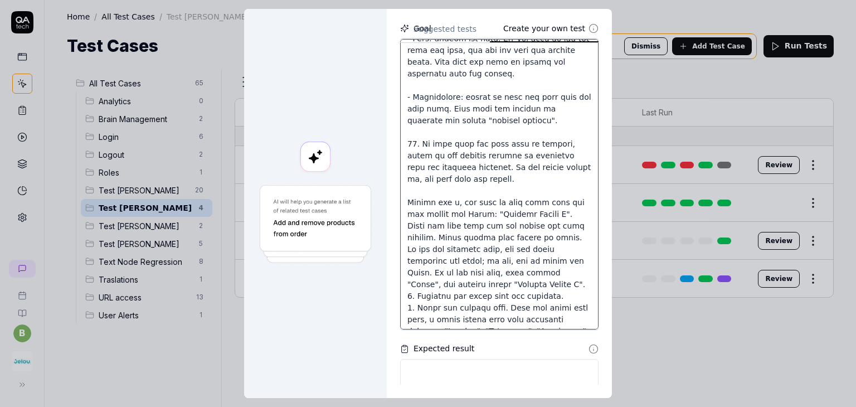
type textarea "1. You have to go to "brain" option 2. To this case Click on 'Pruebas Andres M'…"
type textarea "*"
type textarea "1. You have to go to "brain" option 2. To this case Click on 'Pruebas Andres M'…"
type textarea "*"
type textarea "1. You have to go to "brain" option 2. To this case Click on 'Pruebas Andres M'…"
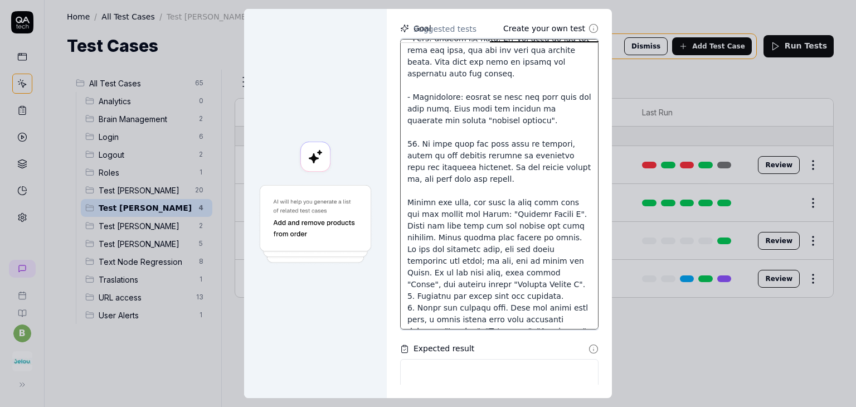
type textarea "*"
type textarea "1. You have to go to "brain" option 2. To this case Click on 'Pruebas Andres M'…"
type textarea "*"
type textarea "1. You have to go to "brain" option 2. To this case Click on 'Pruebas Andres M'…"
type textarea "*"
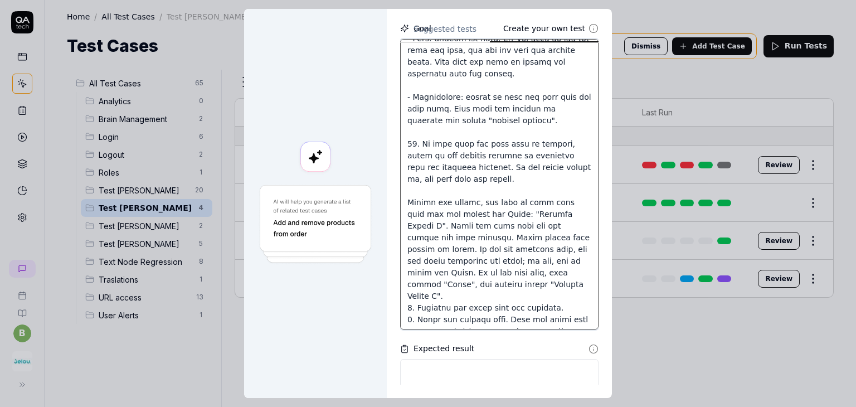
type textarea "1. You have to go to "brain" option 2. To this case Click on 'Pruebas Andres M'…"
type textarea "*"
type textarea "1. You have to go to "brain" option 2. To this case Click on 'Pruebas Andres M'…"
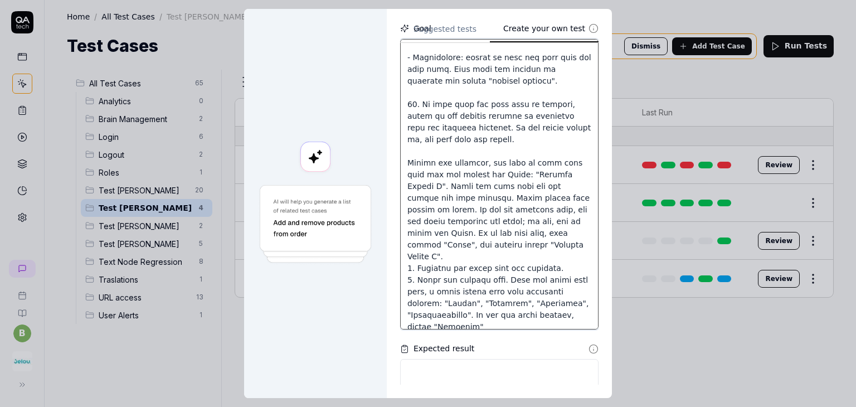
scroll to position [488, 0]
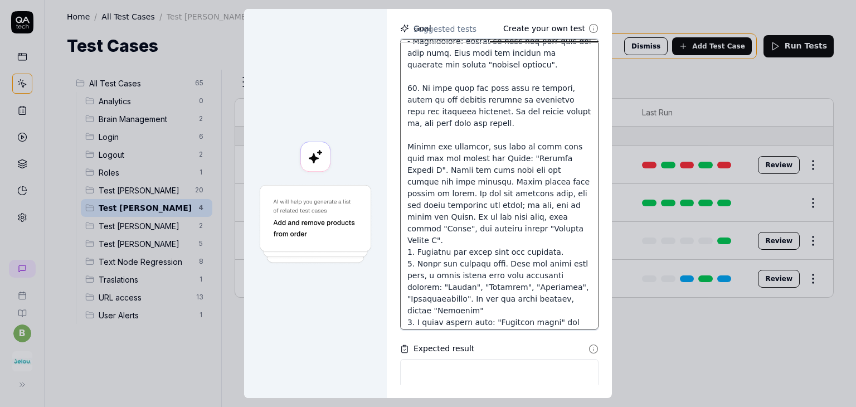
click at [406, 249] on textarea at bounding box center [499, 184] width 198 height 291
type textarea "*"
type textarea "1. You have to go to "brain" option 2. To this case Click on 'Pruebas Andres M'…"
type textarea "*"
type textarea "1. You have to go to "brain" option 2. To this case Click on 'Pruebas Andres M'…"
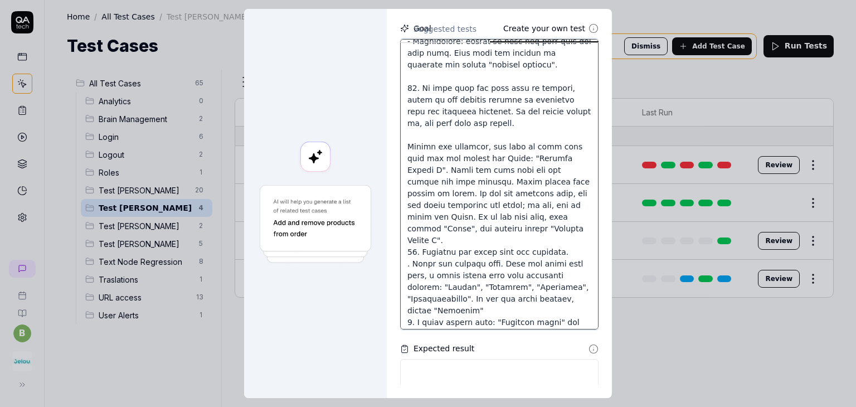
type textarea "*"
type textarea "1. You have to go to "brain" option 2. To this case Click on 'Pruebas Andres M'…"
type textarea "*"
type textarea "1. You have to go to "brain" option 2. To this case Click on 'Pruebas Andres M'…"
type textarea "*"
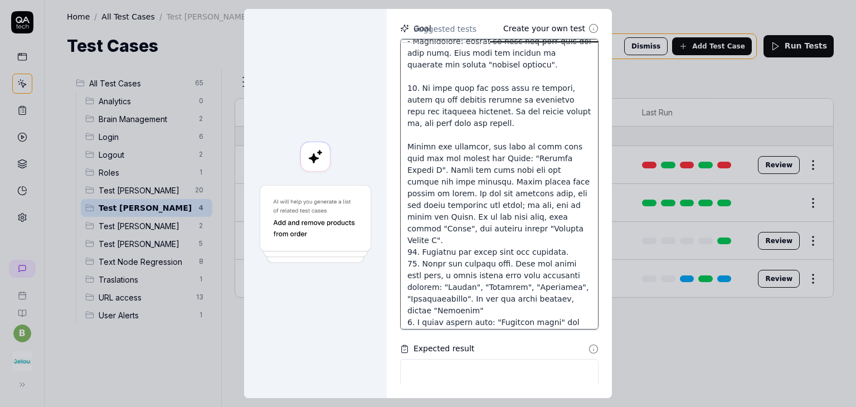
type textarea "1. You have to go to "brain" option 2. To this case Click on 'Pruebas Andres M'…"
type textarea "*"
type textarea "1. You have to go to "brain" option 2. To this case Click on 'Pruebas Andres M'…"
type textarea "*"
type textarea "1. You have to go to "brain" option 2. To this case Click on 'Pruebas Andres M'…"
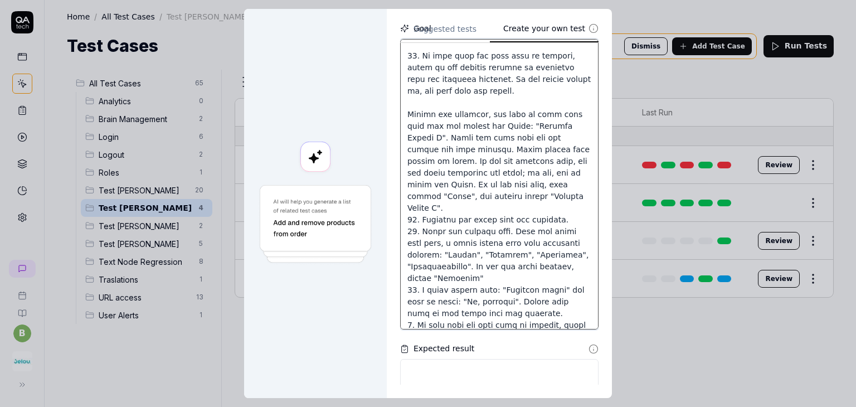
scroll to position [532, 0]
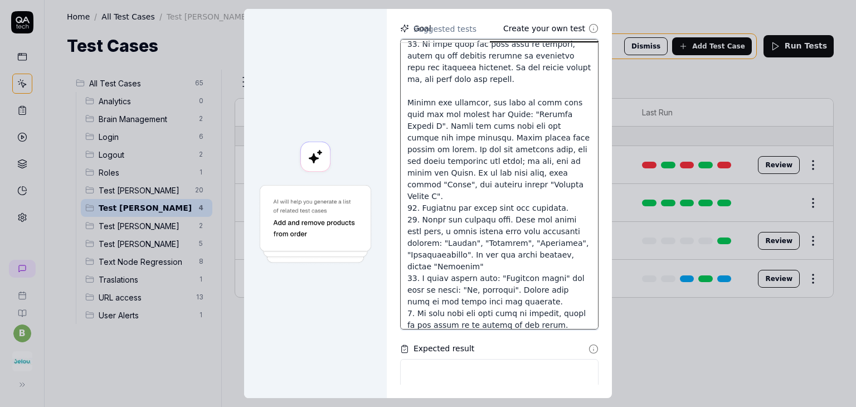
type textarea "*"
type textarea "1. You have to go to "brain" option 2. To this case Click on 'Pruebas Andres M'…"
type textarea "*"
type textarea "1. You have to go to "brain" option 2. To this case Click on 'Pruebas Andres M'…"
type textarea "*"
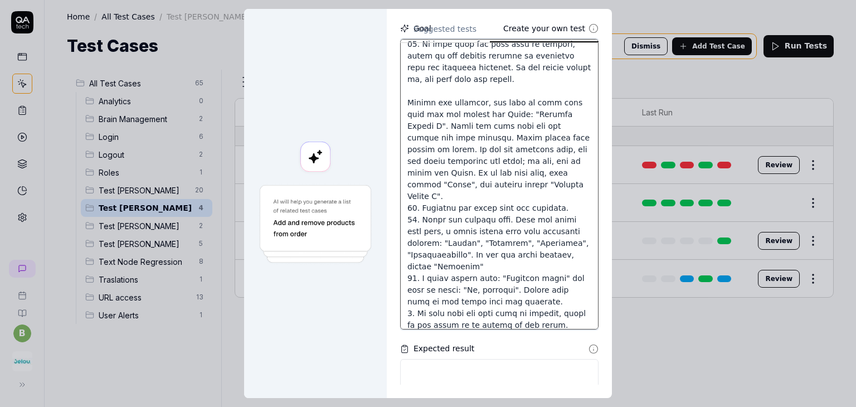
type textarea "1. You have to go to "brain" option 2. To this case Click on 'Pruebas Andres M'…"
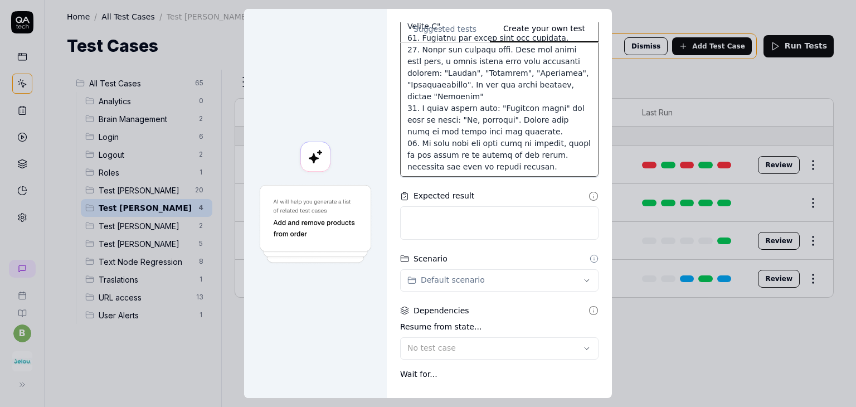
scroll to position [304, 0]
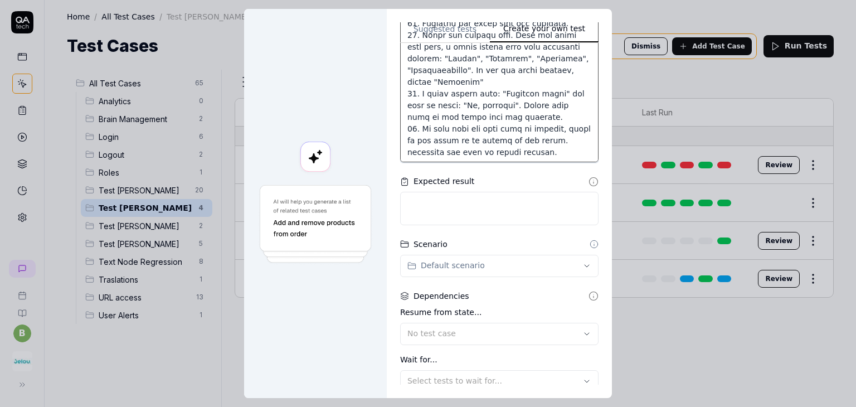
type textarea "*"
type textarea "1. You have to go to "brain" option 2. To this case Click on 'Pruebas Andres M'…"
click at [452, 219] on textarea at bounding box center [499, 208] width 198 height 33
type textarea "*"
type textarea "Y"
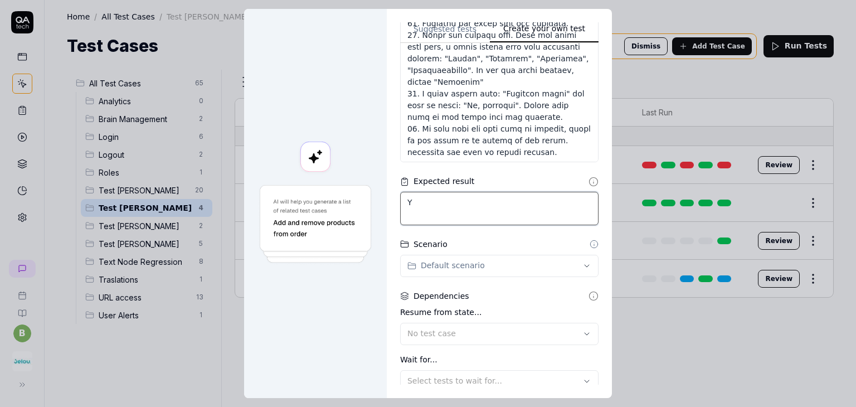
type textarea "*"
type textarea "Yo"
type textarea "*"
type textarea "You"
type textarea "*"
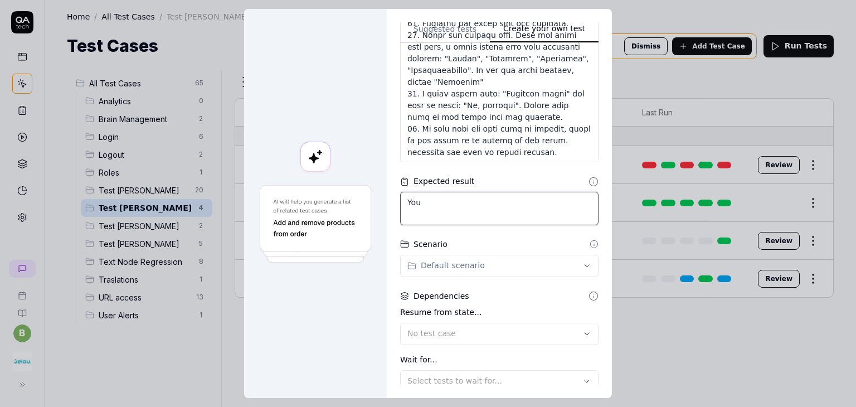
type textarea "You"
type textarea "*"
type textarea "You h"
type textarea "*"
type textarea "You ha"
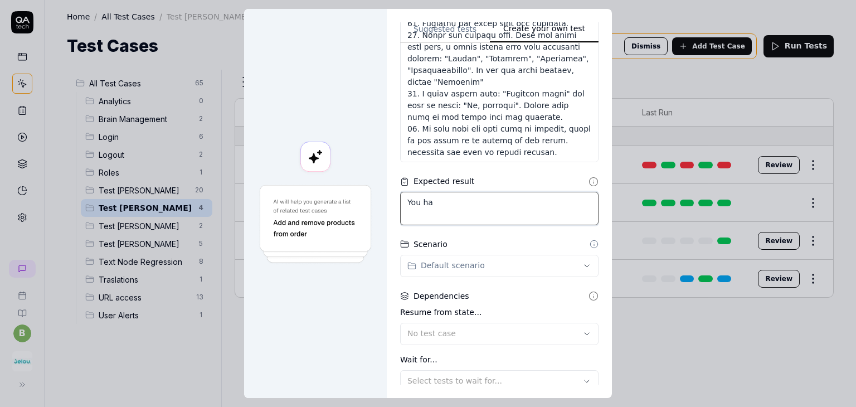
type textarea "*"
type textarea "You hav"
type textarea "*"
type textarea "You have"
type textarea "*"
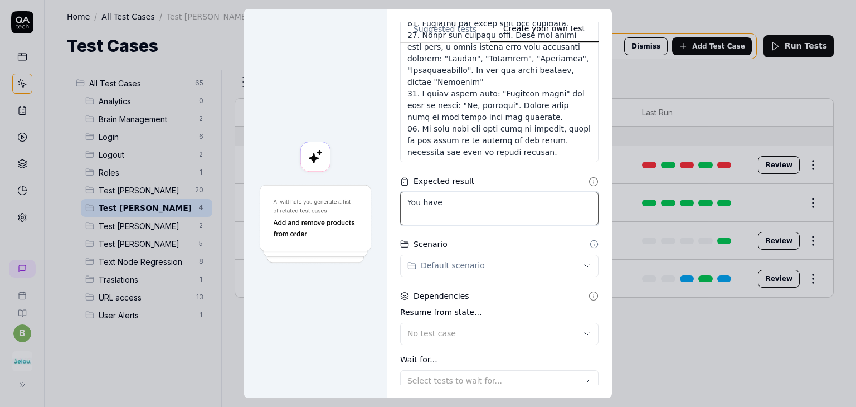
type textarea "You have"
type textarea "*"
type textarea "You have t"
type textarea "*"
type textarea "You have to"
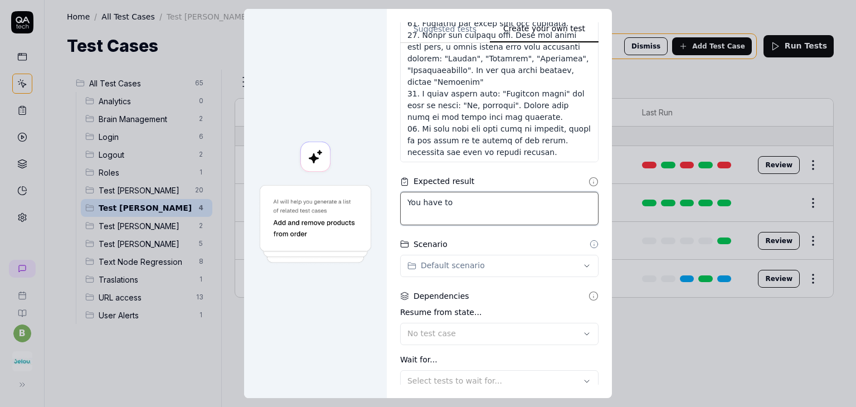
type textarea "*"
type textarea "You have to"
type textarea "*"
type textarea "You have to c"
type textarea "*"
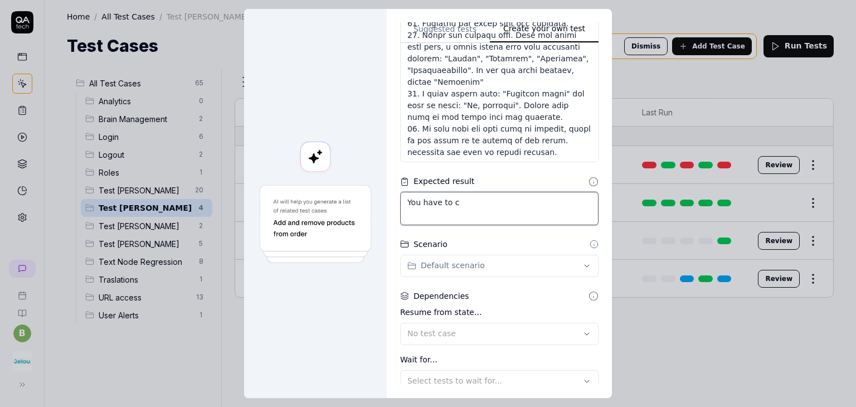
type textarea "You have to cr"
type textarea "*"
type textarea "You have to cre"
type textarea "*"
type textarea "You have to crea"
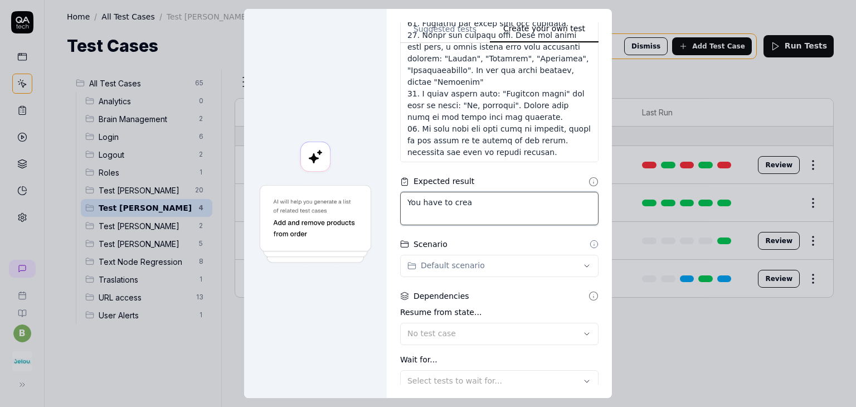
type textarea "*"
type textarea "You have to creat"
type textarea "*"
type textarea "You have to create"
type textarea "*"
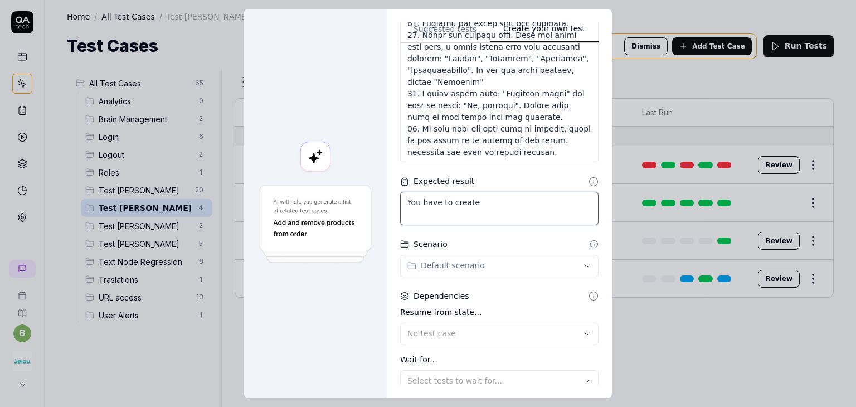
type textarea "You have to create,"
type textarea "*"
type textarea "You have to create,"
type textarea "*"
type textarea "You have to create, u"
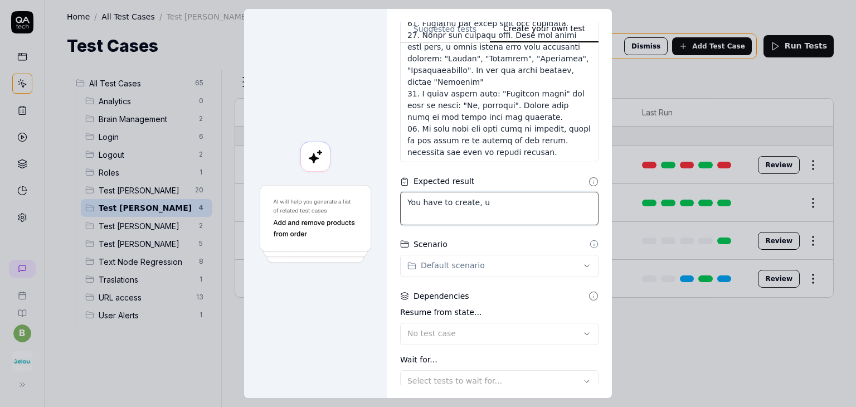
type textarea "*"
type textarea "You have to create, up"
type textarea "*"
type textarea "You have to create, u"
type textarea "*"
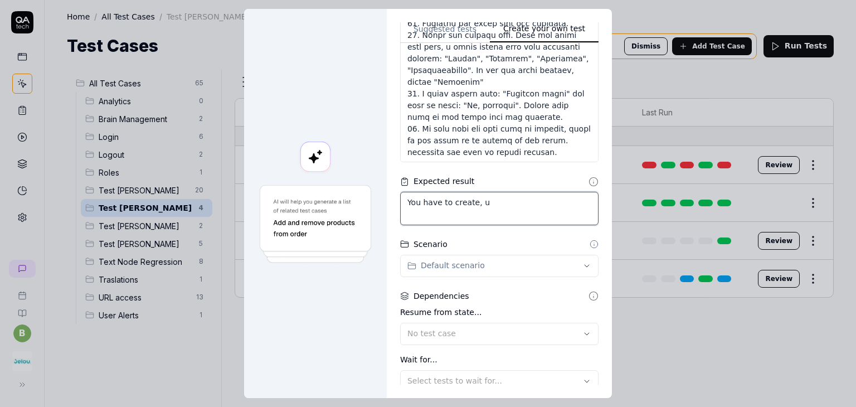
type textarea "You have to create,"
type textarea "*"
type textarea "You have to create,"
type textarea "*"
type textarea "You have to create"
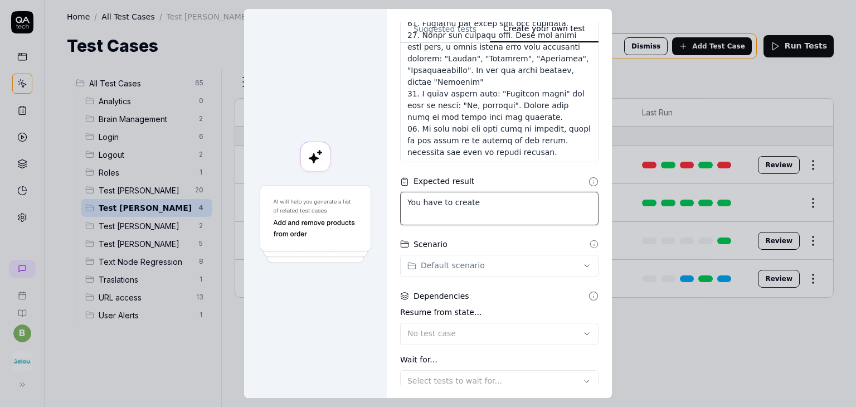
type textarea "*"
type textarea "You have to crea"
type textarea "*"
type textarea "You have to cre"
type textarea "*"
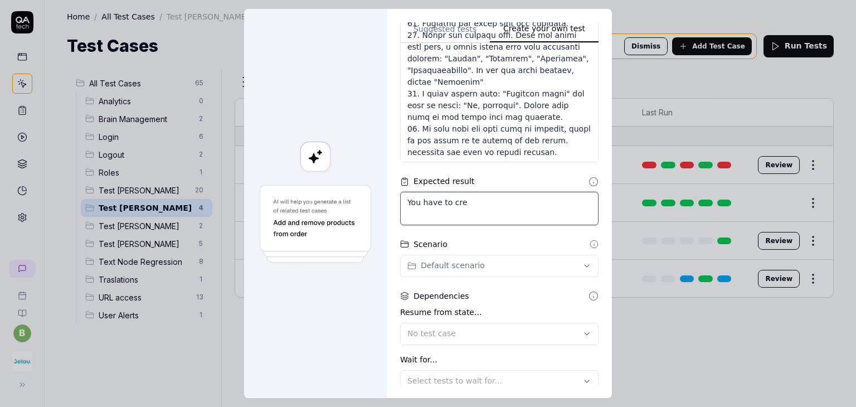
type textarea "You have to cr"
type textarea "*"
type textarea "You have to c"
type textarea "*"
type textarea "You have to"
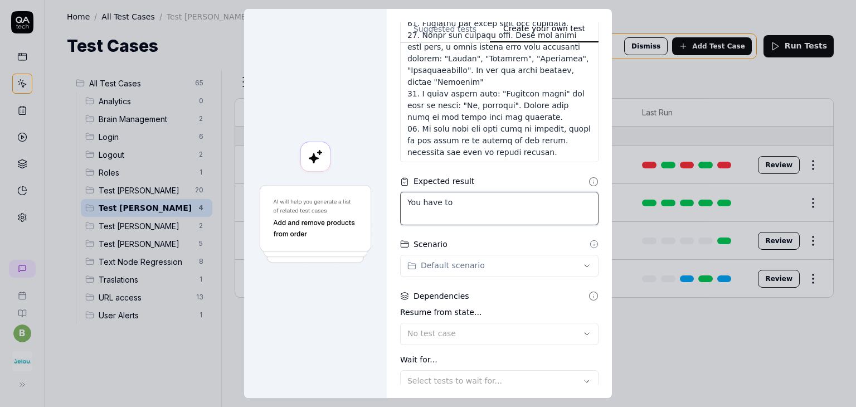
type textarea "*"
type textarea "You have t"
type textarea "*"
type textarea "You have"
type textarea "*"
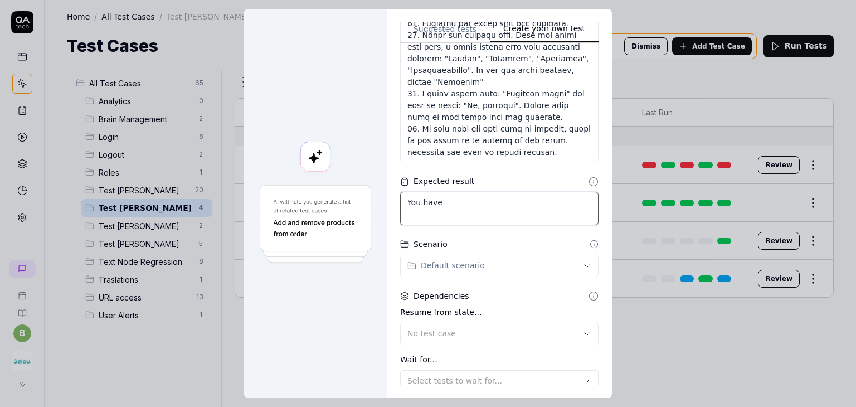
type textarea "You have"
type textarea "*"
type textarea "You hav"
type textarea "*"
type textarea "You ha"
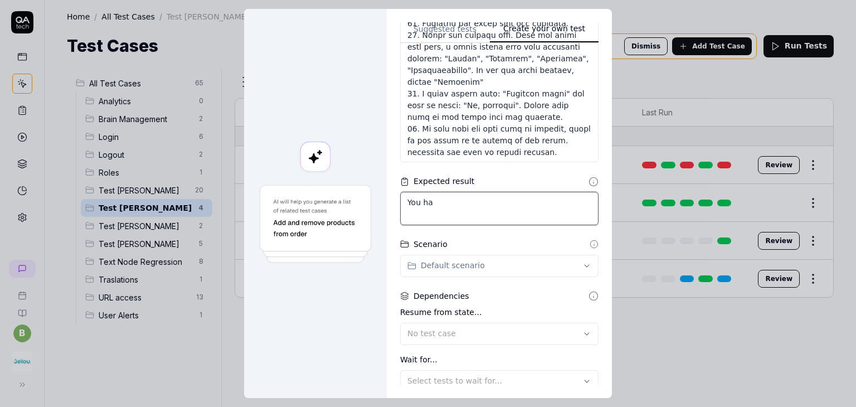
type textarea "*"
type textarea "You h"
type textarea "*"
type textarea "You"
type textarea "*"
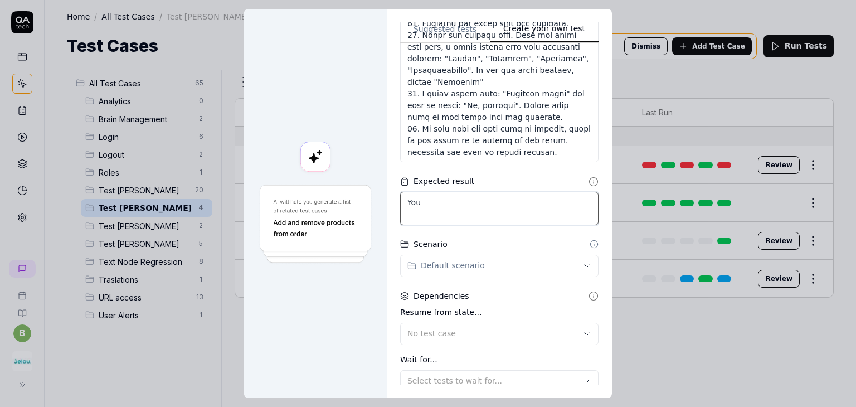
type textarea "You"
type textarea "*"
type textarea "Yo"
type textarea "*"
type textarea "Y"
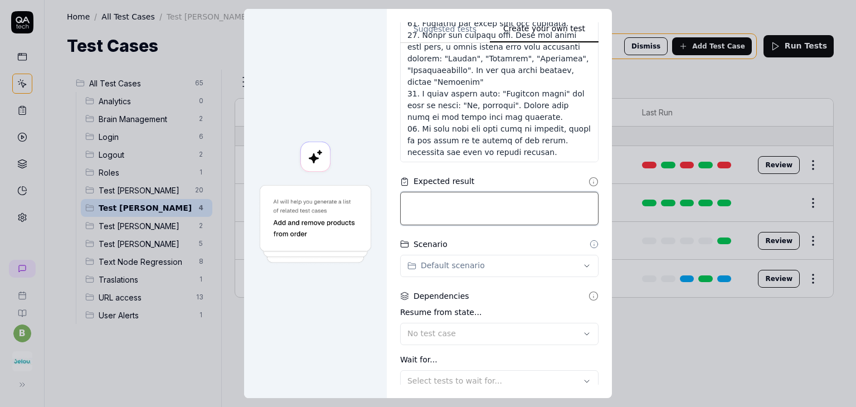
type textarea "*"
type textarea "C"
type textarea "*"
type textarea "Cr"
type textarea "*"
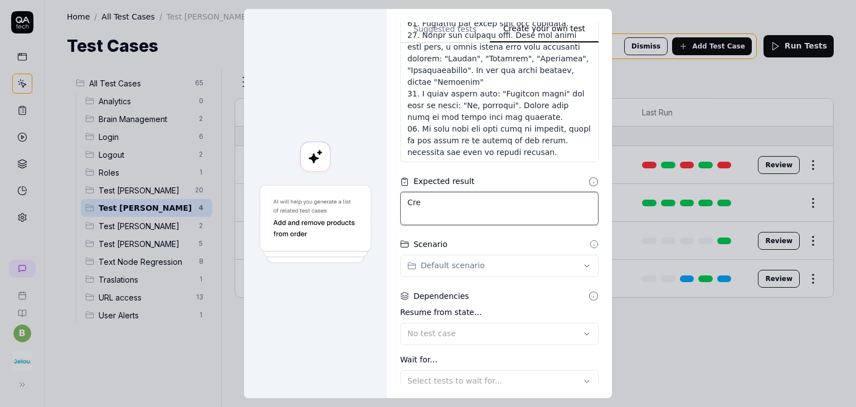
type textarea "Crea"
type textarea "*"
type textarea "Creat"
type textarea "*"
type textarea "Create"
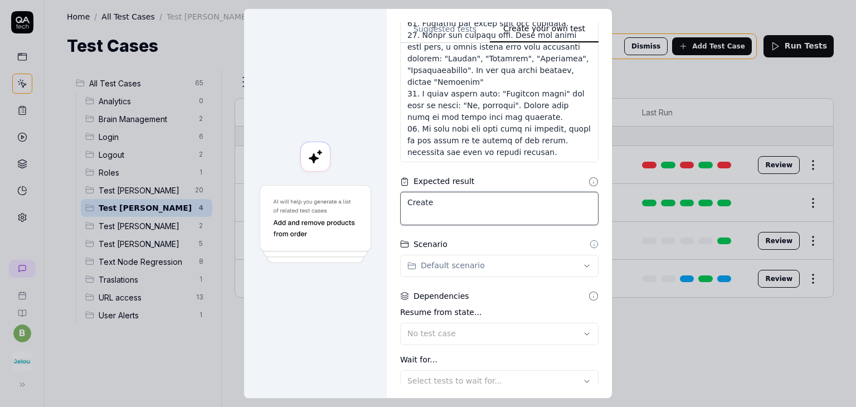
type textarea "*"
type textarea "Create,"
type textarea "*"
type textarea "Create,"
type textarea "*"
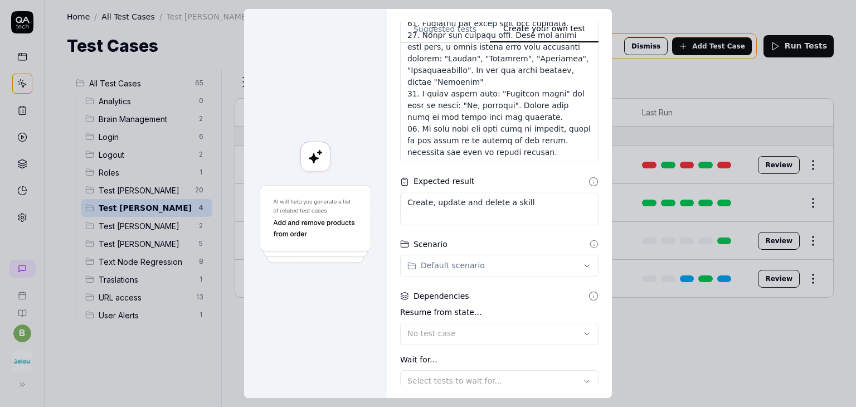
click at [465, 268] on div "**********" at bounding box center [428, 203] width 856 height 407
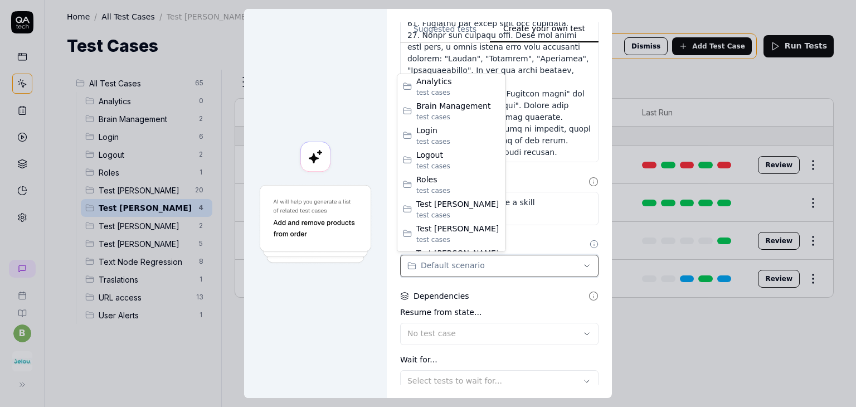
click at [465, 268] on div "**********" at bounding box center [428, 203] width 856 height 407
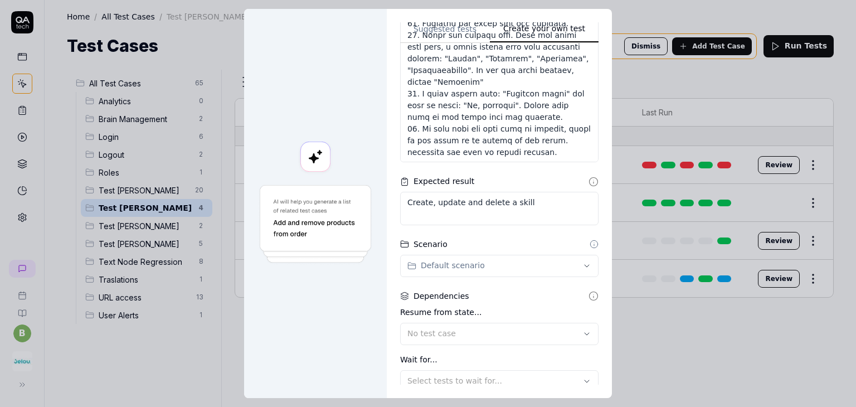
click at [465, 268] on div "**********" at bounding box center [428, 203] width 856 height 407
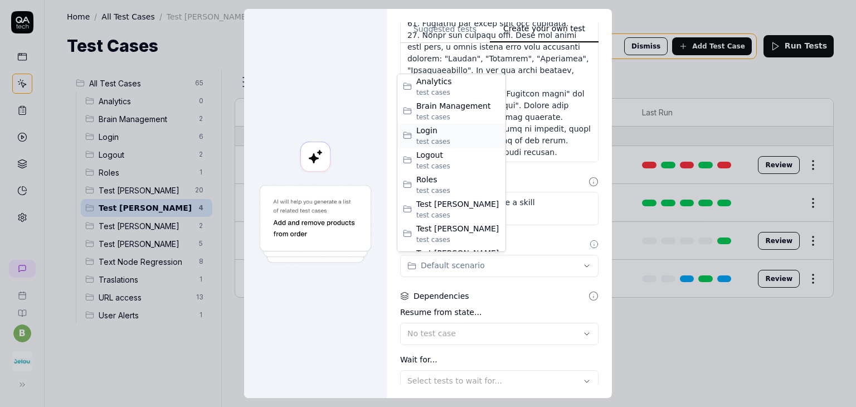
click at [460, 138] on span "test case s" at bounding box center [458, 141] width 84 height 10
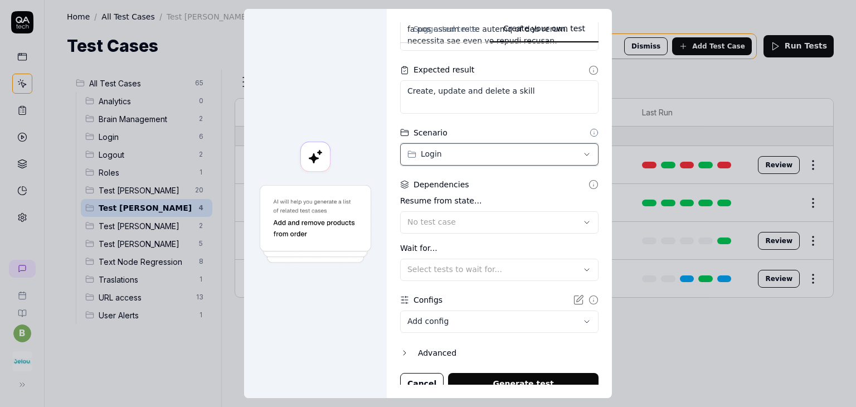
scroll to position [426, 0]
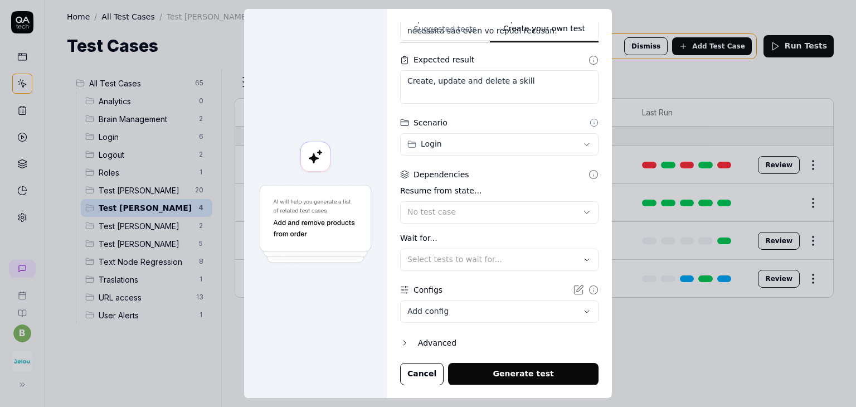
click at [466, 312] on body "b Home / All Test Cases / Test Andres Home / All Test Cases / Test Andres Test …" at bounding box center [428, 245] width 856 height 490
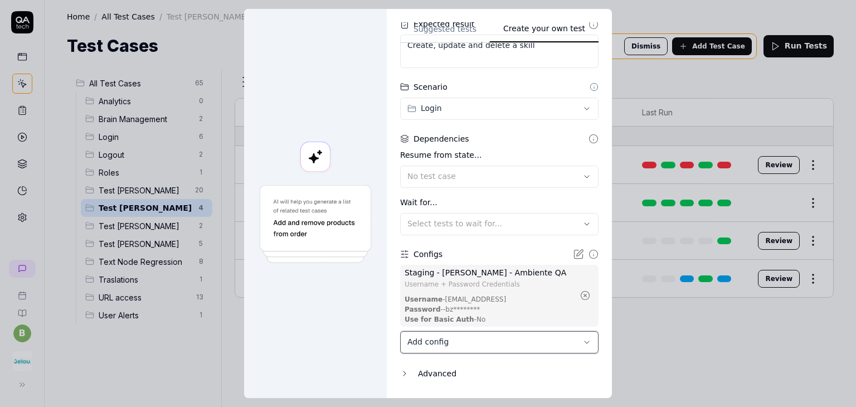
scroll to position [492, 0]
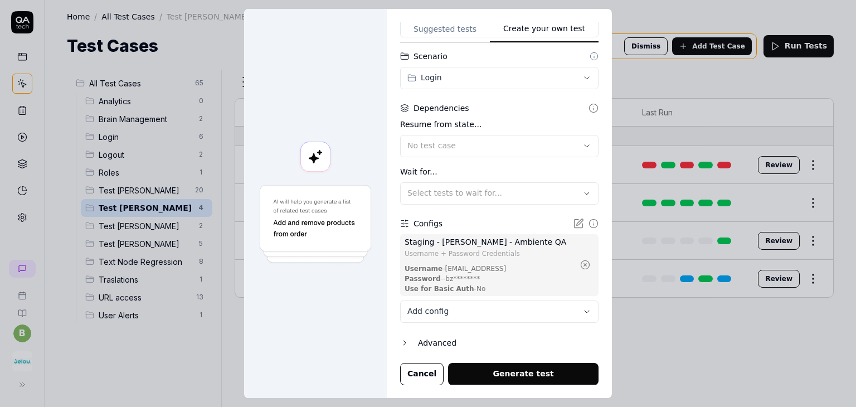
click at [423, 341] on div "Advanced" at bounding box center [508, 342] width 180 height 13
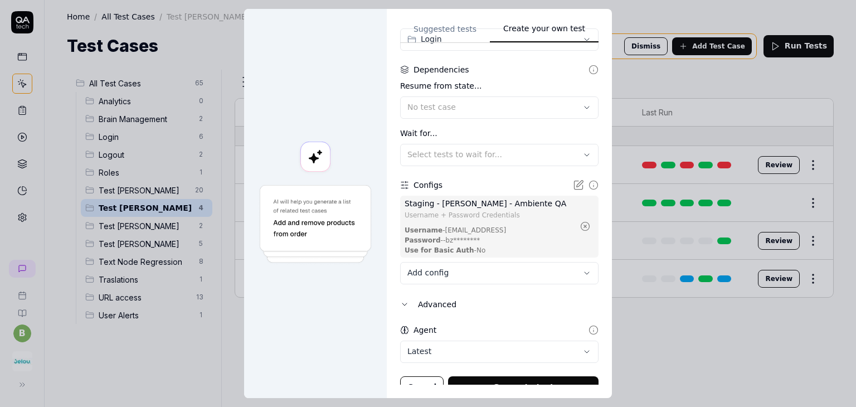
scroll to position [544, 0]
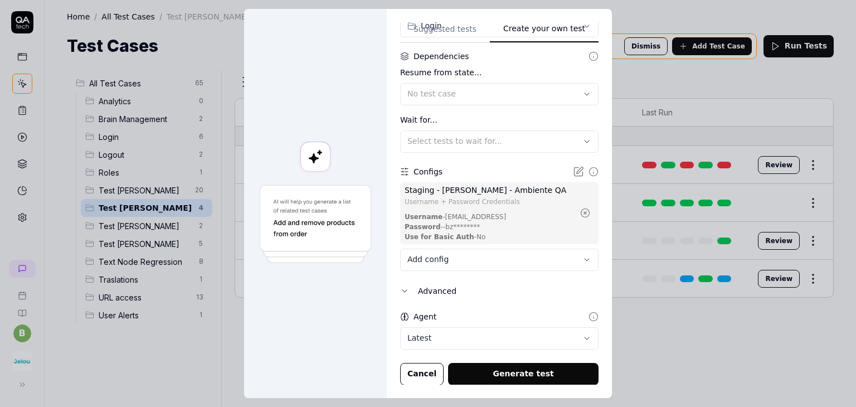
click at [425, 341] on body "b Home / All Test Cases / Test Andres Home / All Test Cases / Test Andres Test …" at bounding box center [428, 245] width 856 height 490
click at [517, 372] on button "Generate test" at bounding box center [523, 374] width 150 height 22
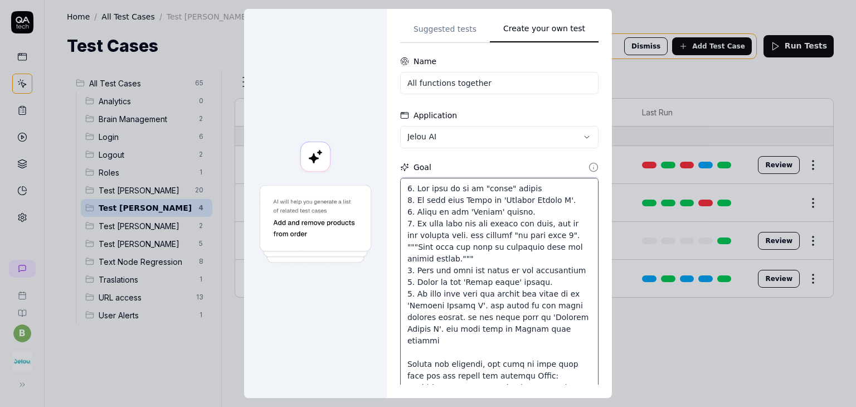
scroll to position [0, 0]
drag, startPoint x: 551, startPoint y: 225, endPoint x: 390, endPoint y: 184, distance: 166.0
click at [390, 184] on div "**********" at bounding box center [499, 203] width 225 height 389
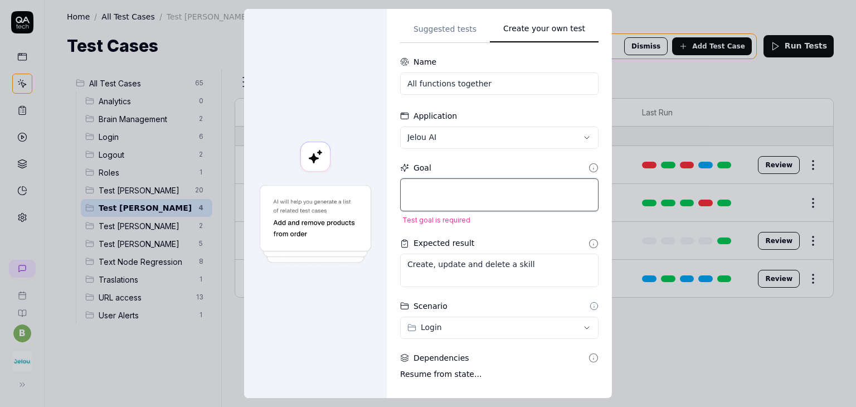
paste textarea "Go to the "Brain" section: "Pruebas Andres M". There you will see all your skil…"
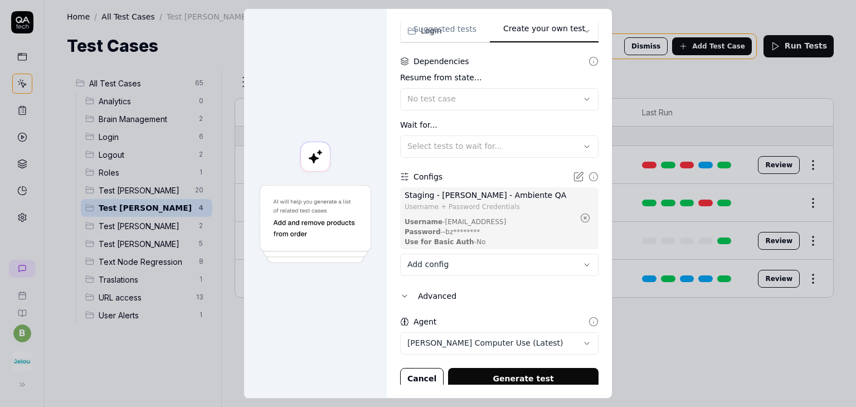
scroll to position [544, 0]
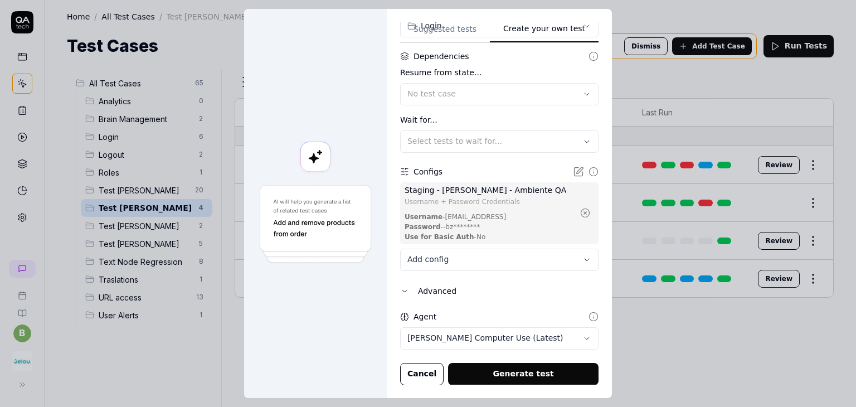
click at [540, 369] on button "Generate test" at bounding box center [523, 374] width 150 height 22
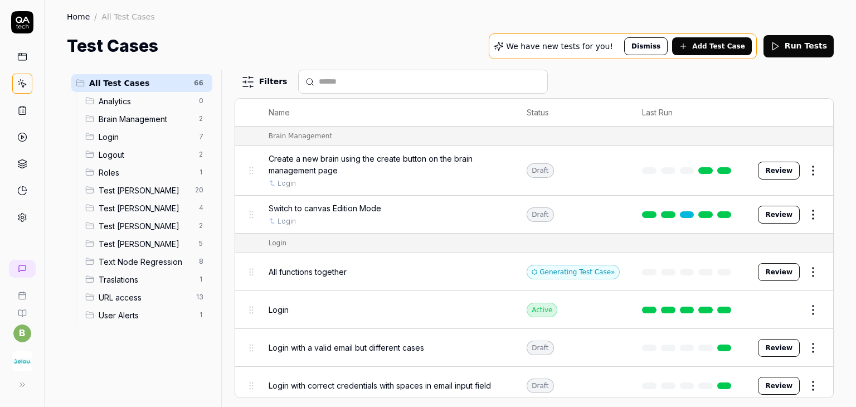
click at [163, 213] on span "Test Andres" at bounding box center [146, 208] width 94 height 12
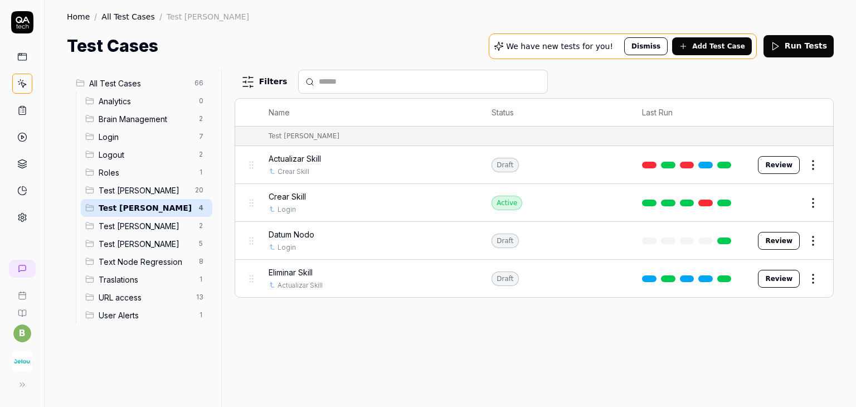
click at [125, 85] on span "All Test Cases" at bounding box center [138, 83] width 99 height 12
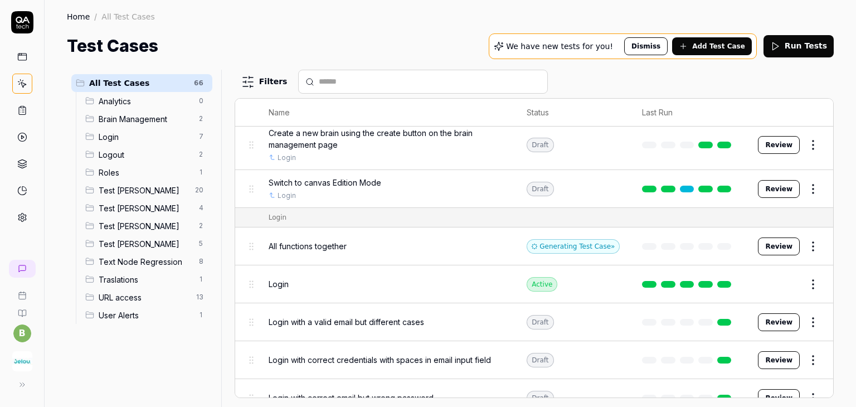
scroll to position [26, 0]
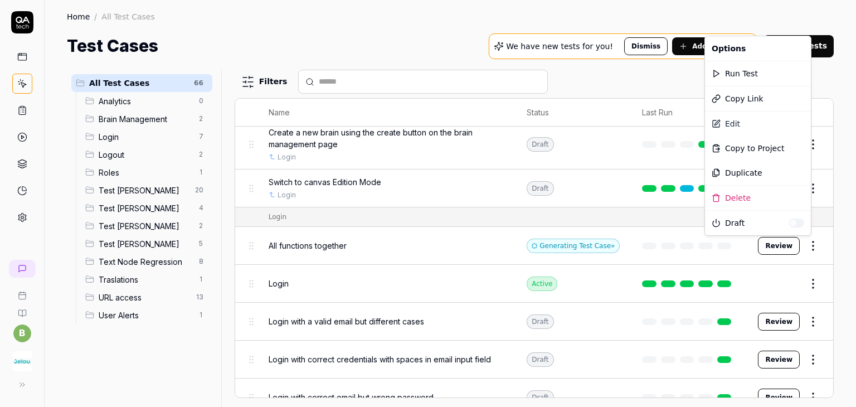
click at [807, 247] on html "b Home / All Test Cases Home / All Test Cases Test Cases We have new tests for …" at bounding box center [428, 245] width 856 height 490
click at [775, 121] on div "Edit" at bounding box center [758, 123] width 106 height 25
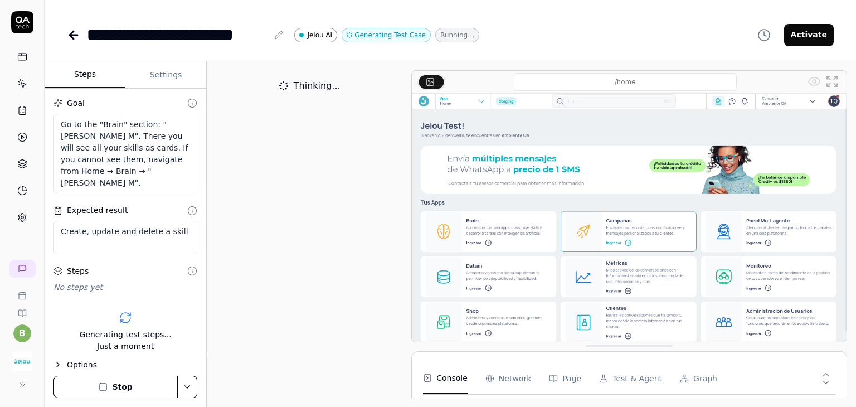
scroll to position [226, 0]
click at [163, 81] on button "Settings" at bounding box center [165, 75] width 81 height 27
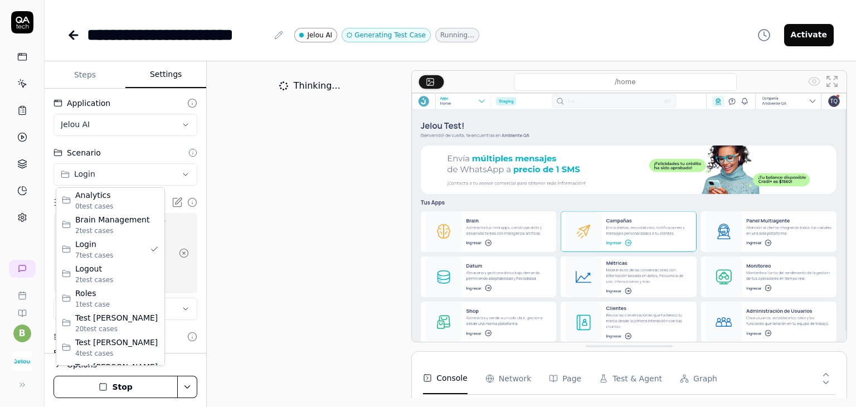
click at [154, 177] on html "**********" at bounding box center [428, 245] width 856 height 490
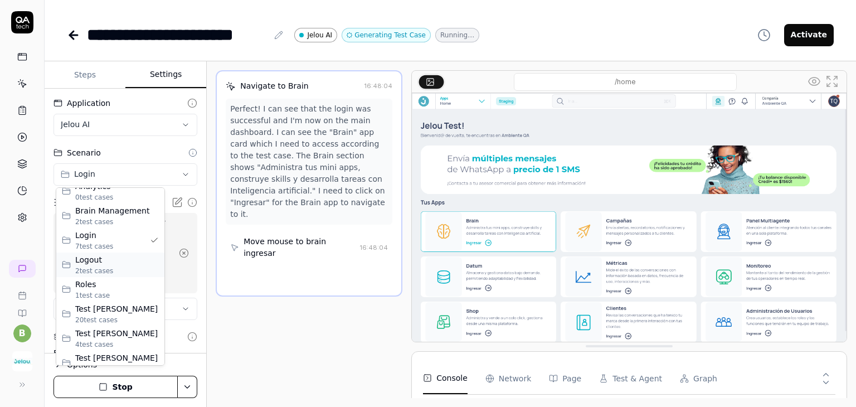
scroll to position [11, 0]
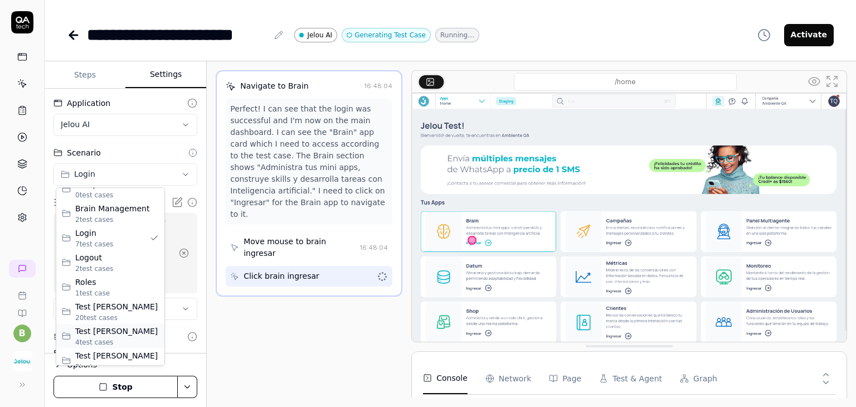
click at [103, 333] on span "Test Andres" at bounding box center [117, 331] width 84 height 12
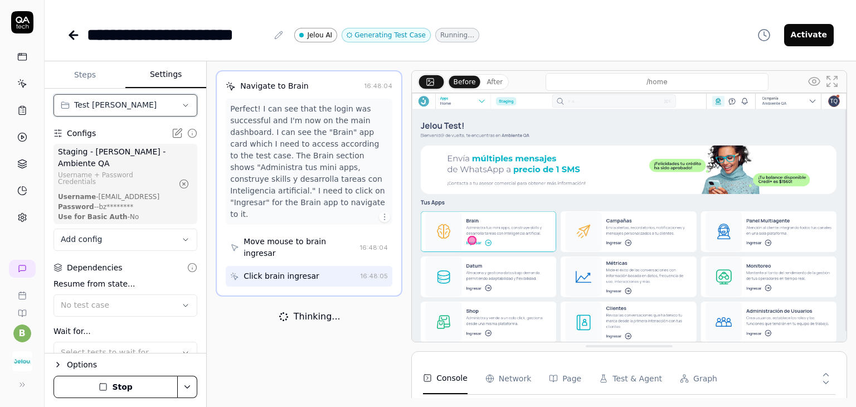
scroll to position [71, 0]
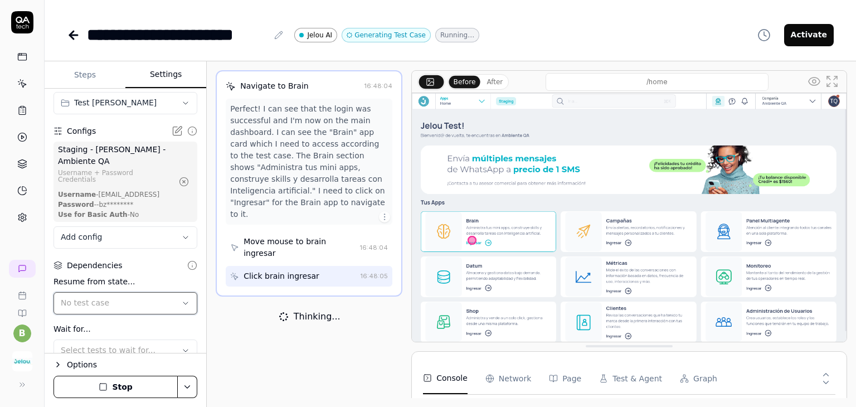
click at [128, 295] on button "No test case" at bounding box center [125, 303] width 144 height 22
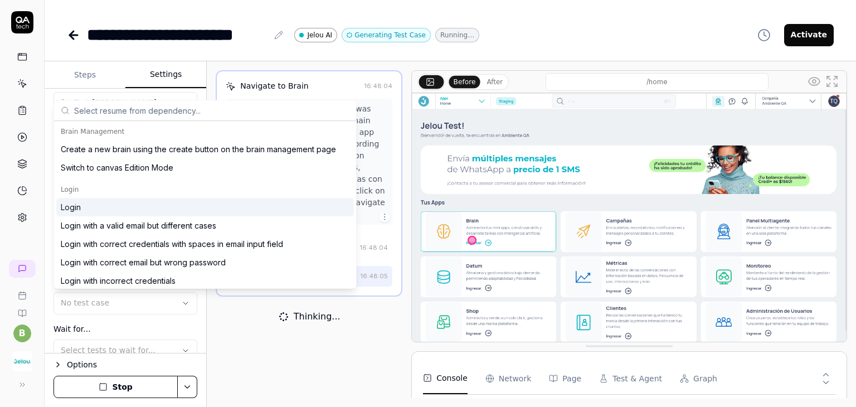
click at [134, 208] on div "Login" at bounding box center [204, 207] width 297 height 18
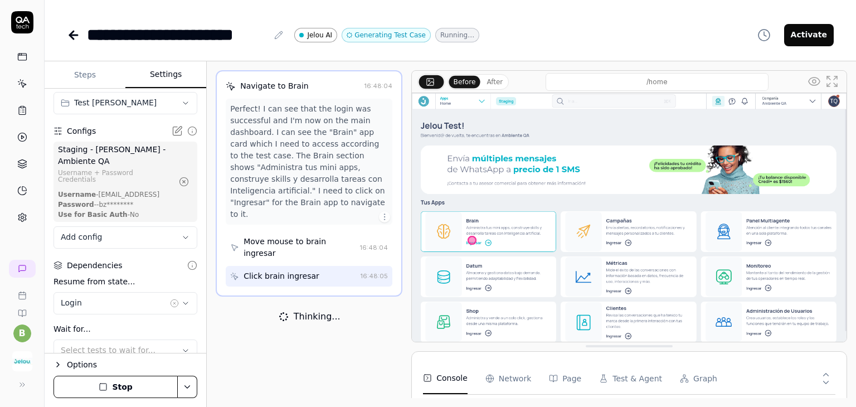
click at [131, 392] on button "Stop" at bounding box center [115, 386] width 124 height 22
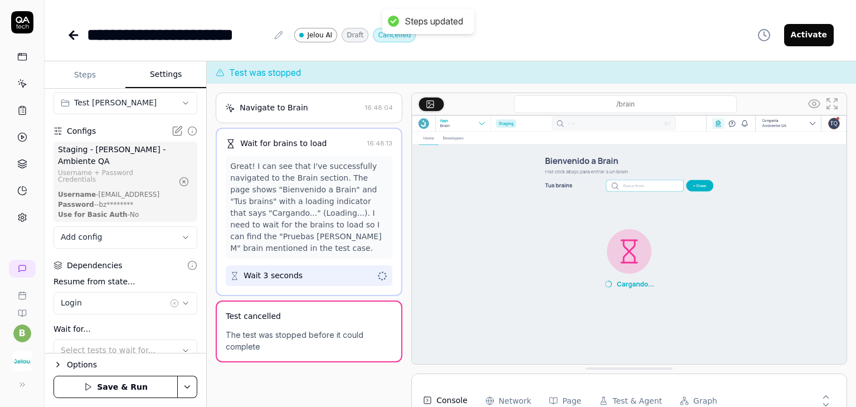
click at [147, 390] on button "Save & Run" at bounding box center [115, 386] width 124 height 22
click at [70, 29] on icon at bounding box center [73, 34] width 13 height 13
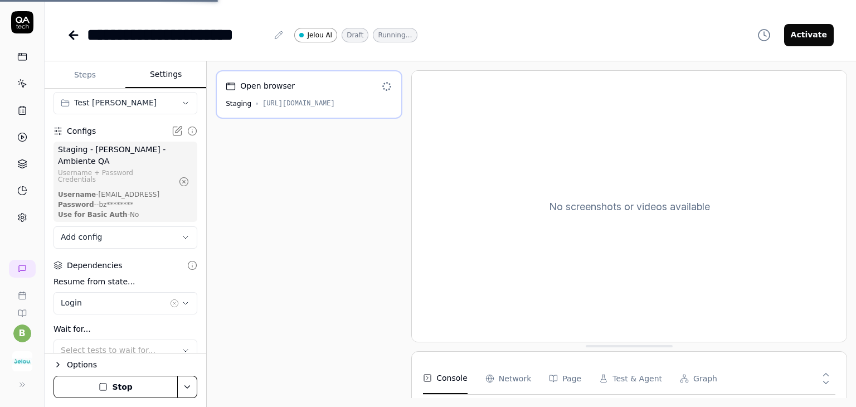
click at [81, 40] on link at bounding box center [75, 35] width 16 height 22
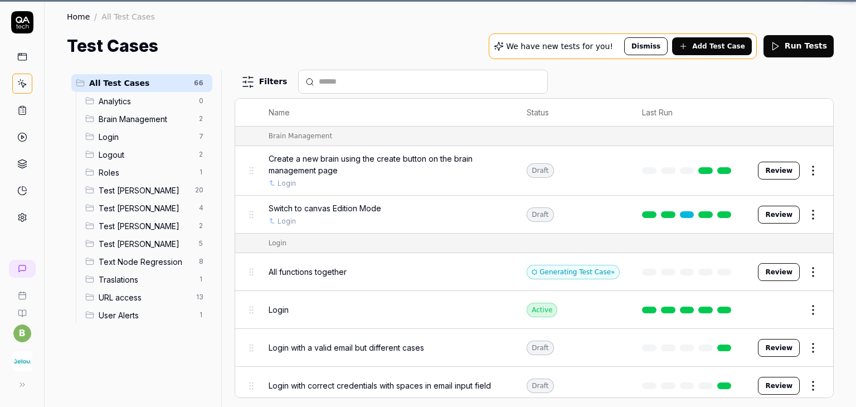
click at [81, 40] on h1 "Test Cases" at bounding box center [112, 45] width 91 height 25
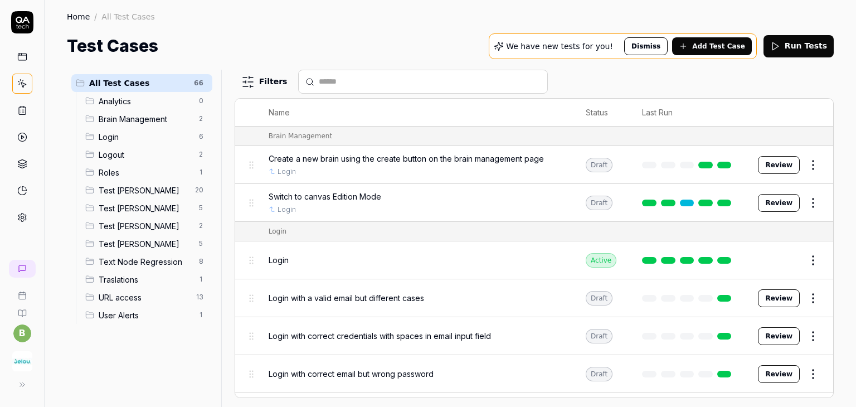
click at [159, 201] on div "Test Andres 5" at bounding box center [146, 208] width 131 height 18
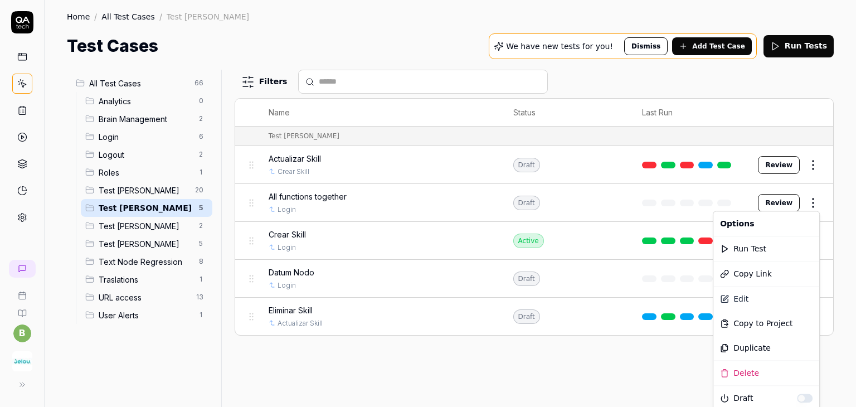
click at [822, 194] on html "b Home / All Test Cases / Test Andres Home / All Test Cases / Test Andres Test …" at bounding box center [428, 245] width 856 height 490
click at [747, 251] on div "Run Test" at bounding box center [766, 248] width 106 height 25
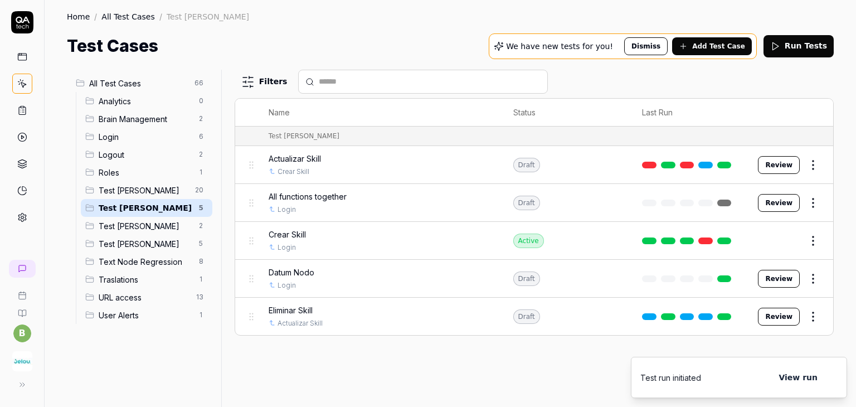
click at [809, 380] on button "View run" at bounding box center [797, 377] width 52 height 22
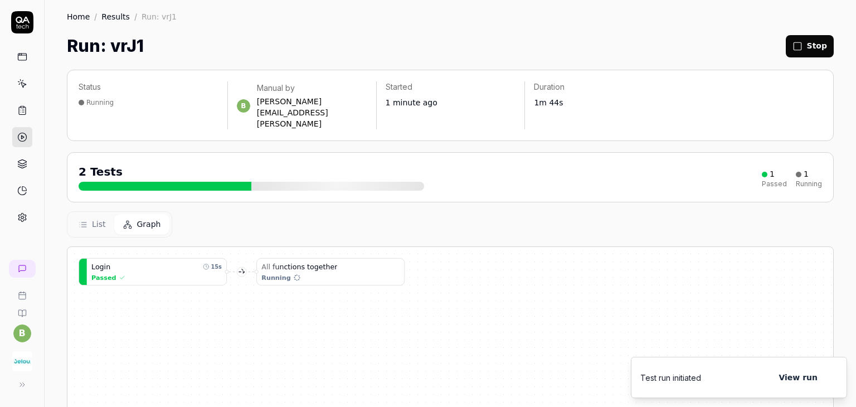
click at [387, 211] on div "List Graph" at bounding box center [450, 224] width 766 height 26
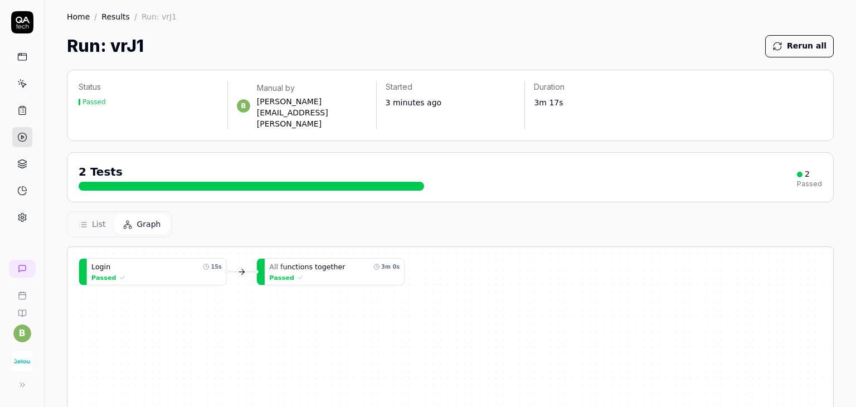
click at [339, 263] on div "L o g i n 15s Passed A l l f u n c t i o n s t o g e t h e r 3m 0s Passed" at bounding box center [449, 409] width 765 height 324
click at [346, 272] on div "Passed" at bounding box center [334, 276] width 130 height 9
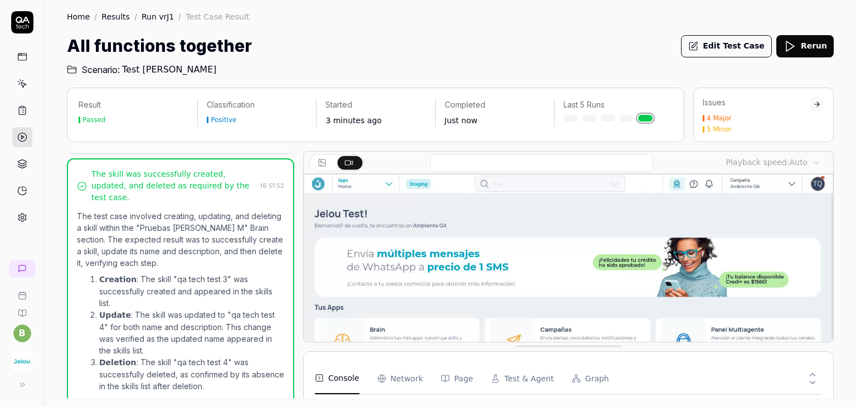
scroll to position [773, 0]
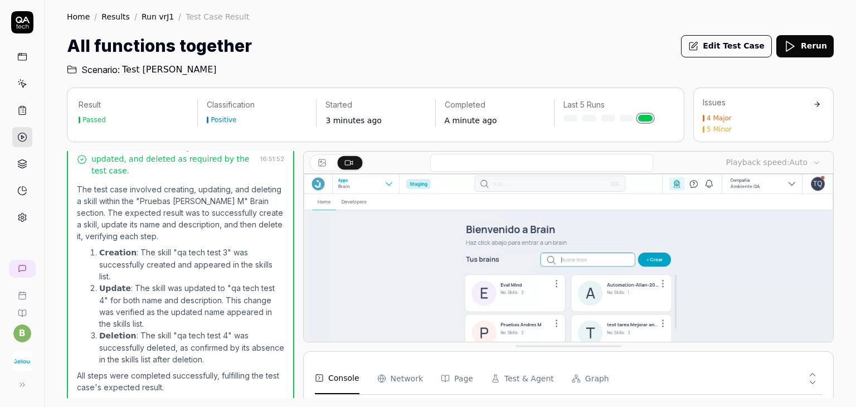
click at [370, 290] on video at bounding box center [568, 339] width 529 height 331
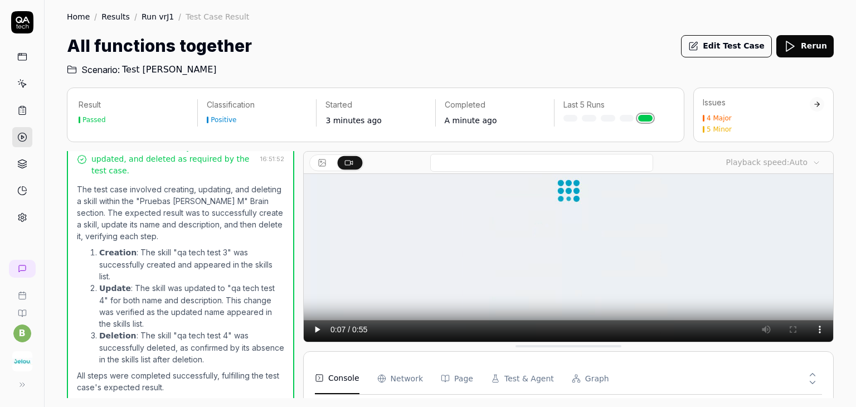
scroll to position [158, 0]
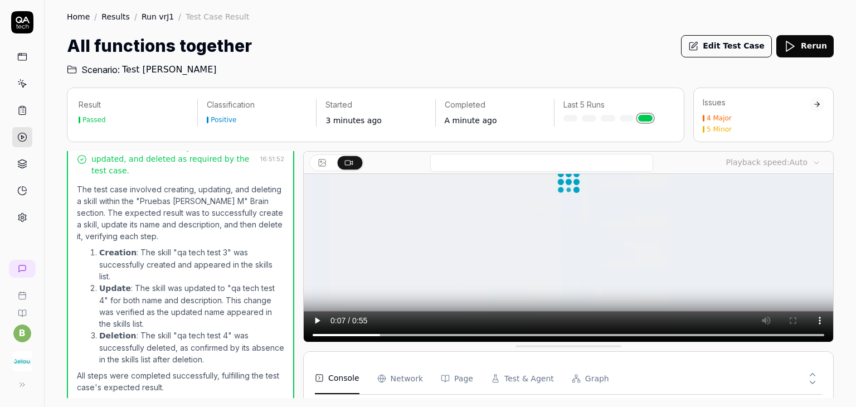
click at [303, 328] on div "Playback speed: Auto" at bounding box center [568, 246] width 530 height 191
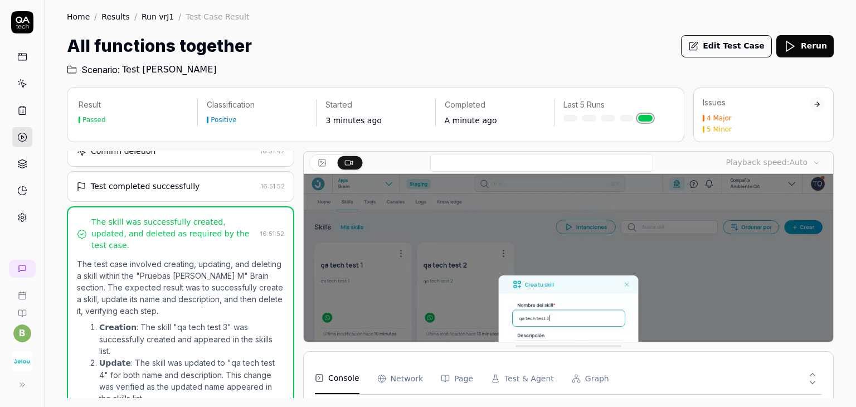
scroll to position [773, 0]
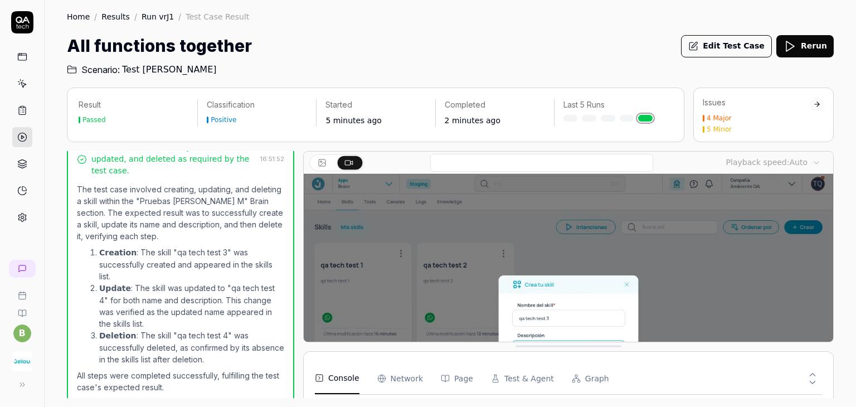
click at [19, 115] on link at bounding box center [22, 110] width 20 height 20
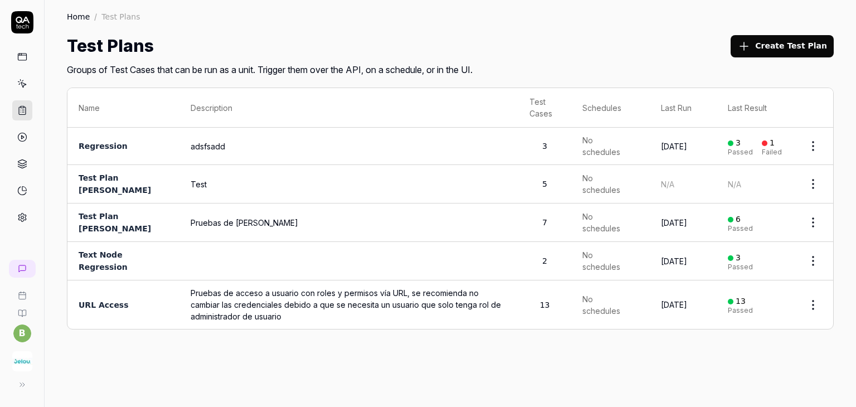
click at [20, 79] on icon at bounding box center [22, 84] width 10 height 10
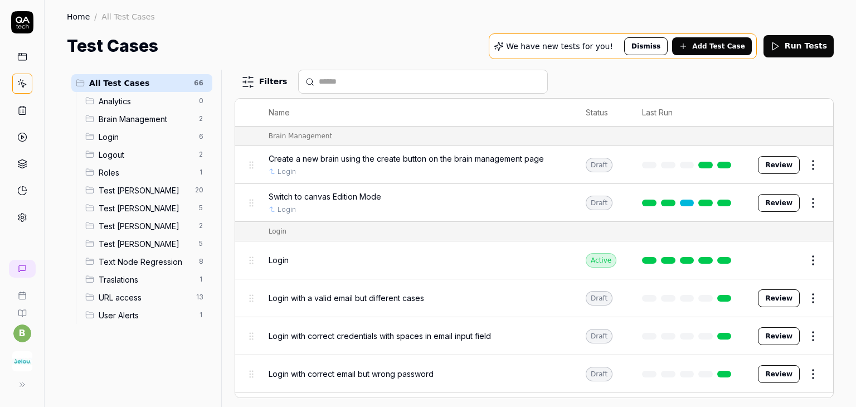
click at [129, 208] on span "Test Andres" at bounding box center [146, 208] width 94 height 12
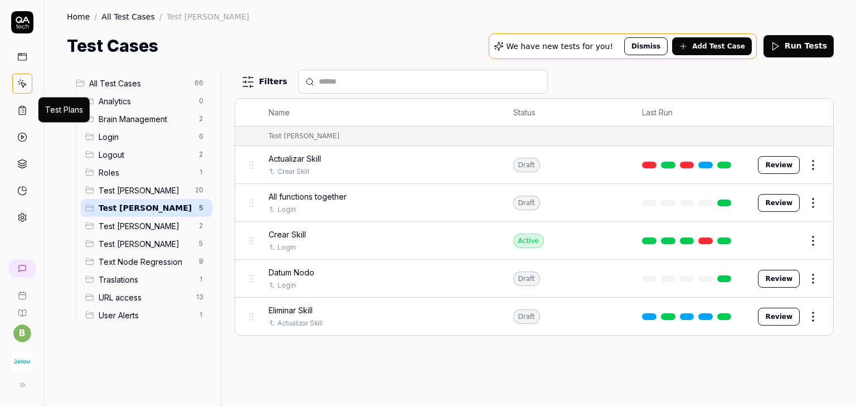
click at [19, 111] on icon at bounding box center [22, 110] width 10 height 10
click at [18, 134] on icon at bounding box center [22, 137] width 10 height 10
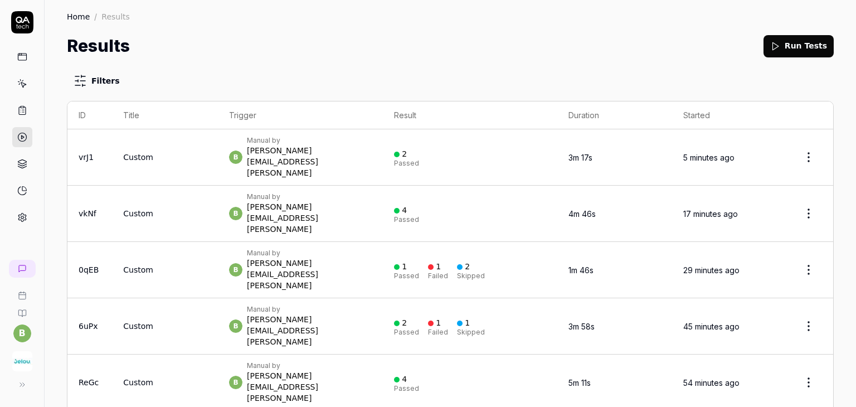
click at [464, 136] on td "2 Passed" at bounding box center [470, 157] width 174 height 56
click at [799, 150] on html "b Home / Results Home / Results Results Run Tests Filters ID Title Trigger Resu…" at bounding box center [428, 245] width 856 height 490
click at [770, 252] on div "Copy link" at bounding box center [766, 248] width 95 height 25
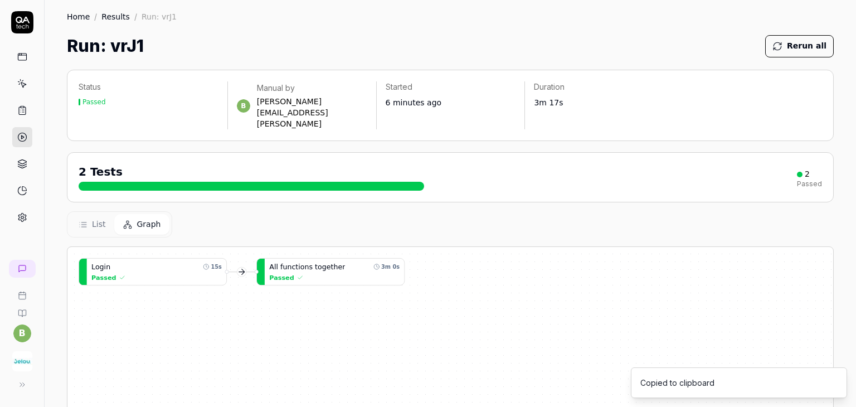
click at [337, 214] on div "List Graph" at bounding box center [450, 224] width 766 height 26
click at [406, 16] on div "Home / Results / Run: vrJ1" at bounding box center [450, 16] width 766 height 11
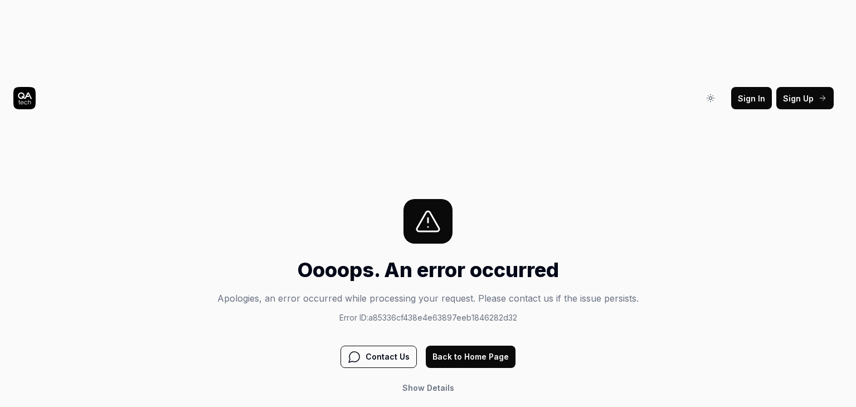
click at [460, 345] on button "Back to Home Page" at bounding box center [471, 356] width 90 height 22
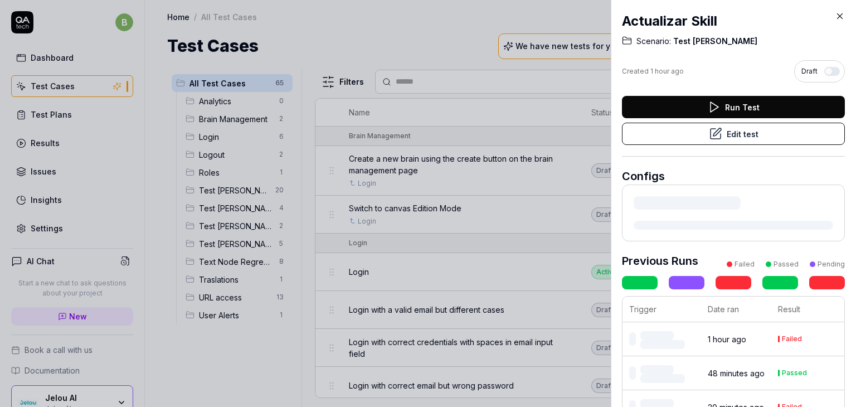
click at [838, 14] on icon at bounding box center [839, 16] width 10 height 10
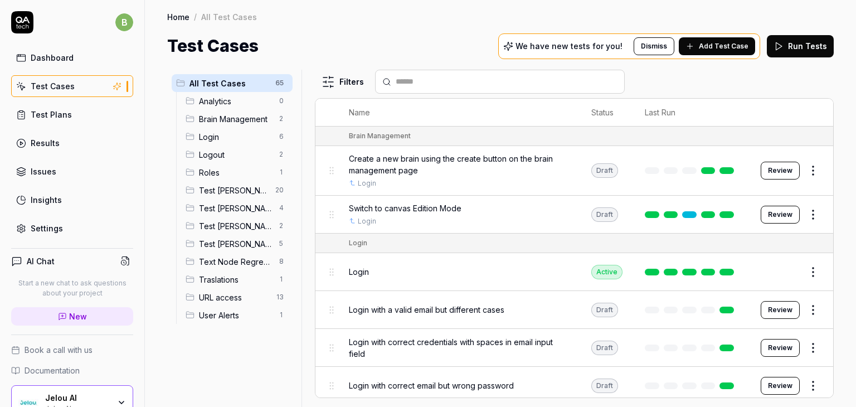
click at [214, 208] on span "Test Andres" at bounding box center [236, 208] width 74 height 12
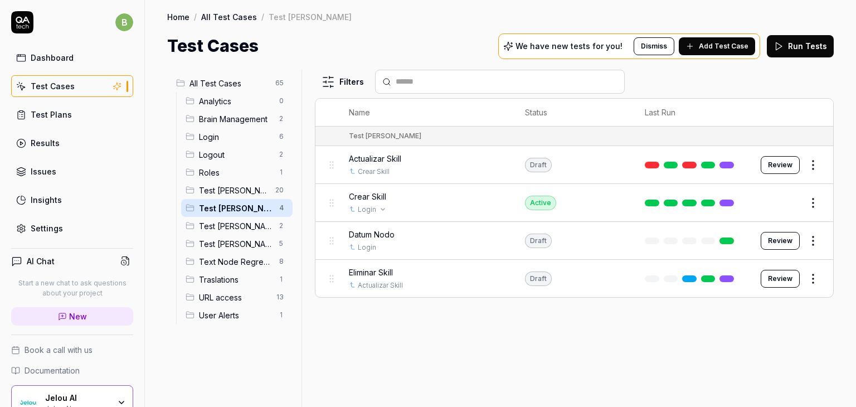
click at [452, 205] on div "Login" at bounding box center [426, 209] width 154 height 10
click at [792, 202] on body "b Dashboard Test Cases Test Plans Results Issues Insights Settings AI Chat Star…" at bounding box center [428, 245] width 856 height 490
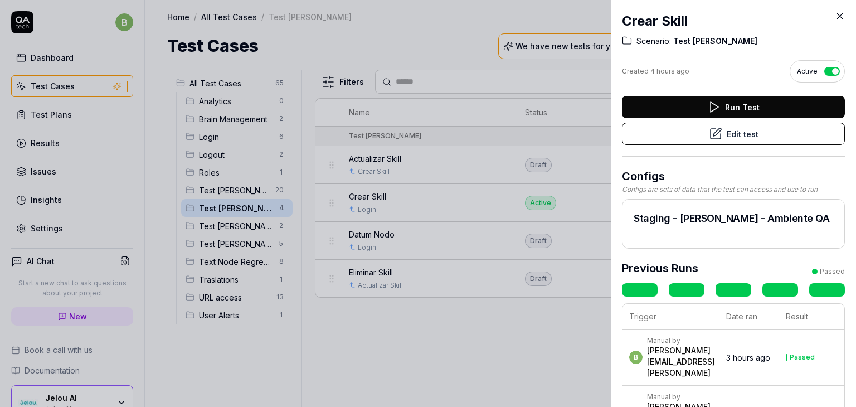
click at [722, 139] on button "Edit test" at bounding box center [733, 134] width 223 height 22
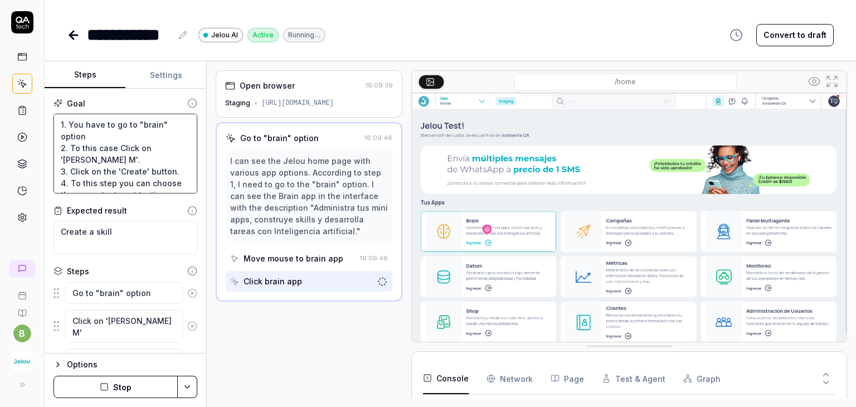
drag, startPoint x: 115, startPoint y: 185, endPoint x: 49, endPoint y: 128, distance: 87.2
click at [49, 128] on div "Goal 1. You have to go to "brain" option 2. To this case Click on 'Pruebas Andr…" at bounding box center [126, 221] width 162 height 265
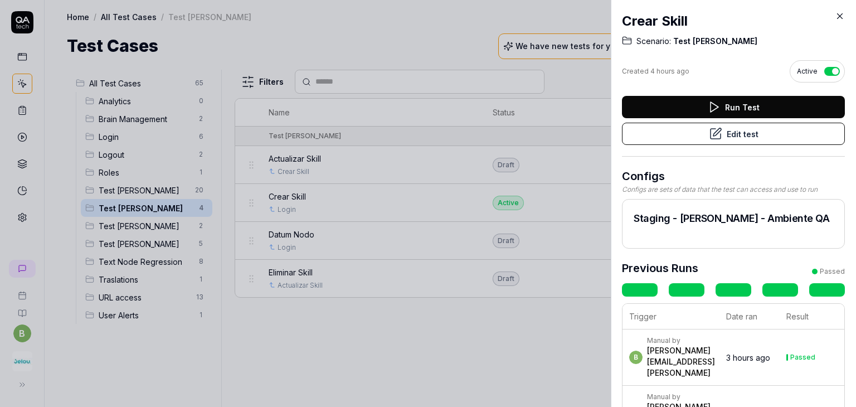
click at [841, 17] on icon at bounding box center [839, 16] width 5 height 5
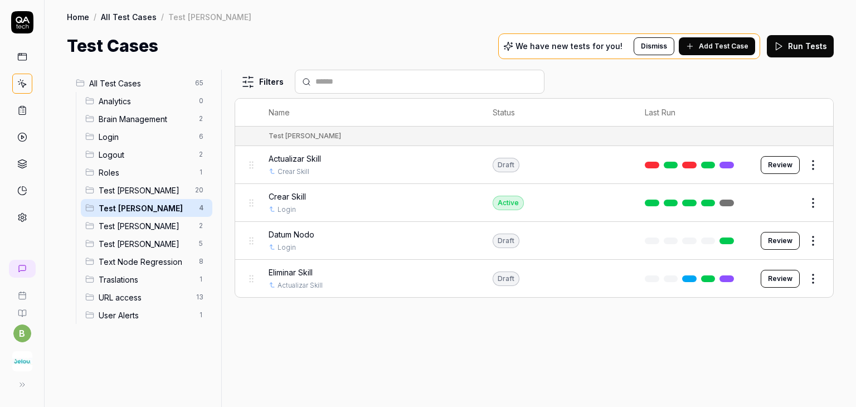
click at [809, 160] on html "b Home / All Test Cases / Test Andres Home / All Test Cases / Test Andres Test …" at bounding box center [428, 245] width 856 height 490
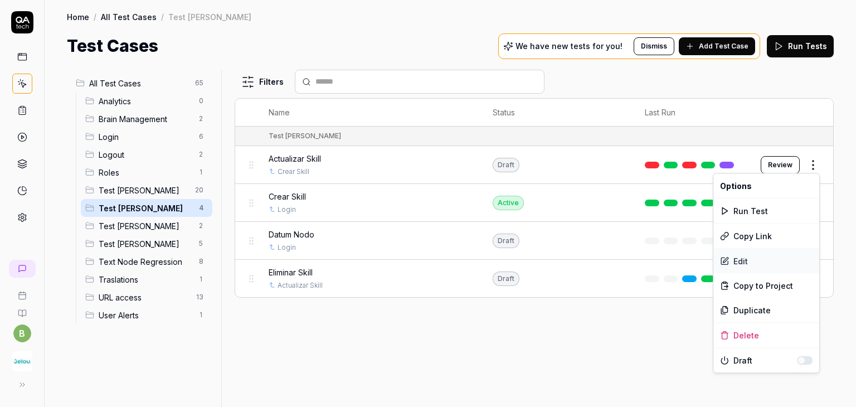
click at [740, 262] on div "Edit" at bounding box center [766, 260] width 106 height 25
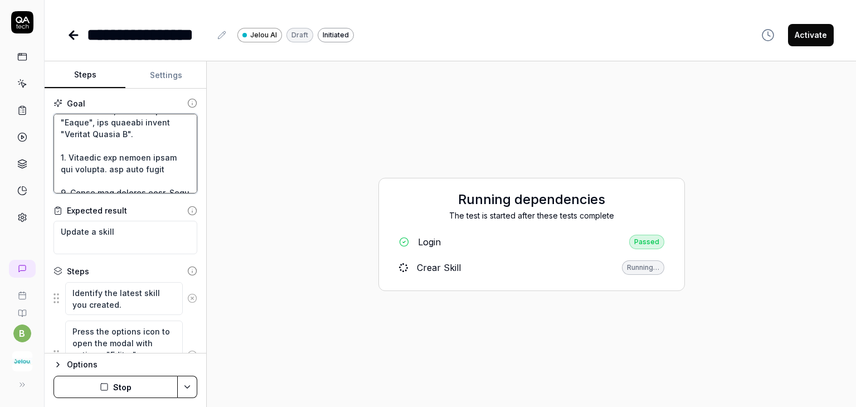
scroll to position [22, 0]
drag, startPoint x: 140, startPoint y: 181, endPoint x: 51, endPoint y: 123, distance: 106.3
click at [51, 123] on div "Goal Expected result Update a skill Steps Identify the latest skill you created…" at bounding box center [126, 221] width 162 height 265
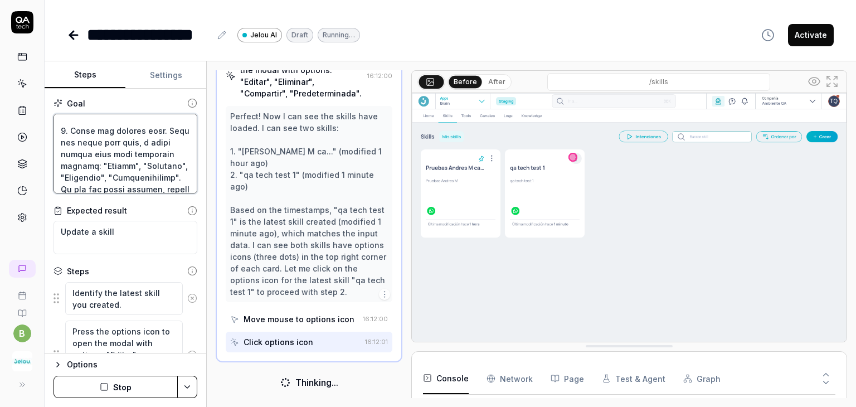
scroll to position [134, 0]
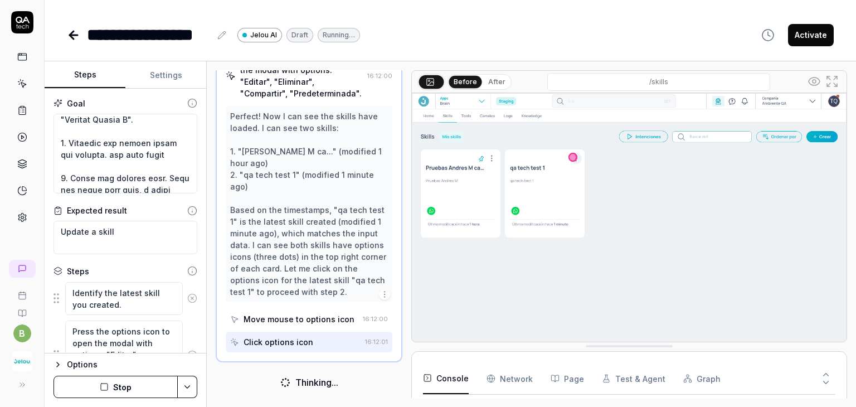
click at [71, 36] on icon at bounding box center [72, 35] width 4 height 8
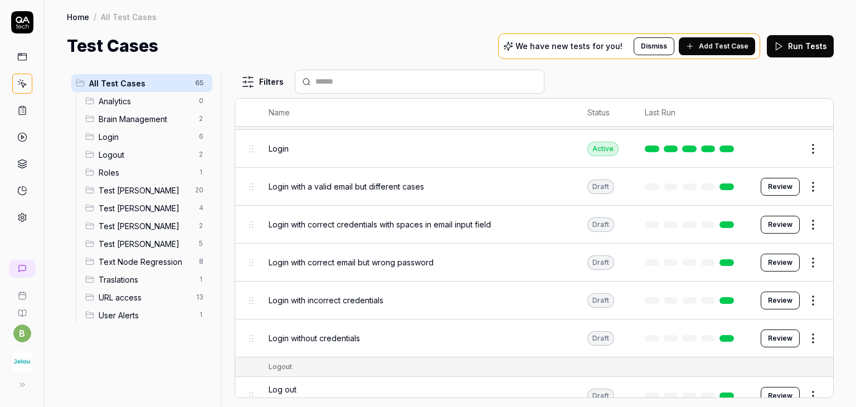
scroll to position [56, 0]
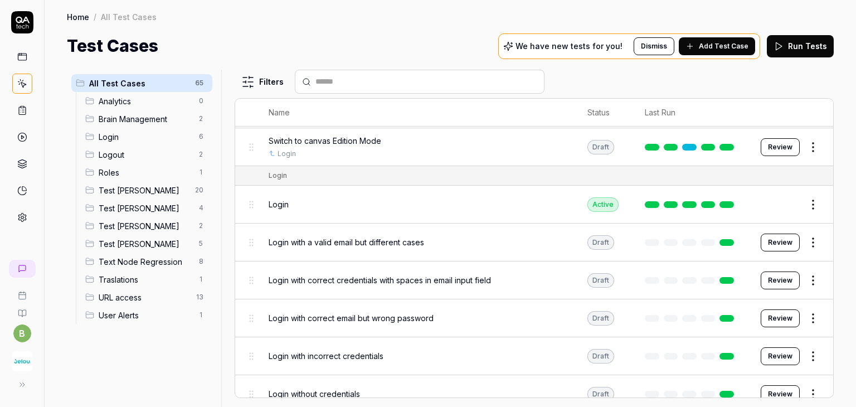
click at [160, 203] on span "Test Andres" at bounding box center [146, 208] width 94 height 12
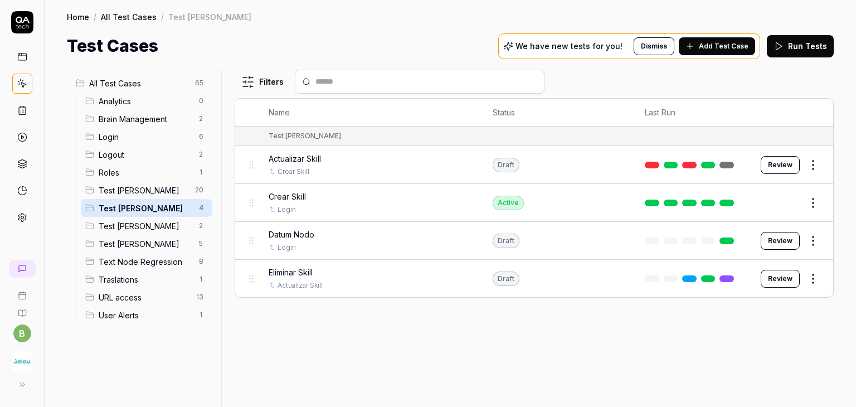
scroll to position [0, 0]
click at [396, 279] on div "Eliminar Skill Actualizar Skill" at bounding box center [369, 278] width 202 height 24
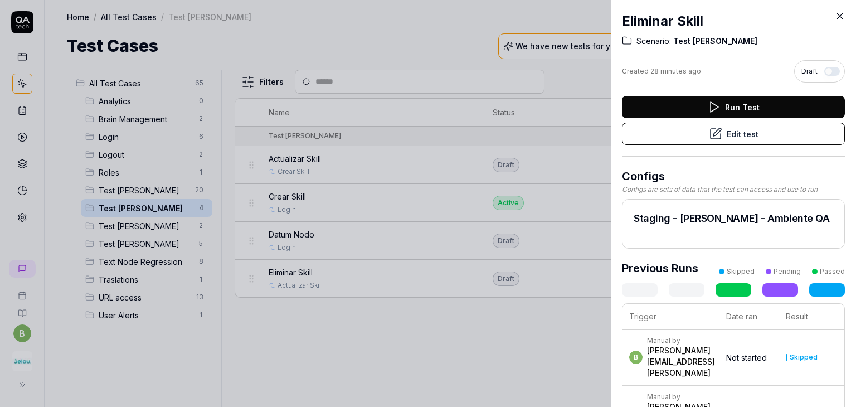
click at [741, 135] on button "Edit test" at bounding box center [733, 134] width 223 height 22
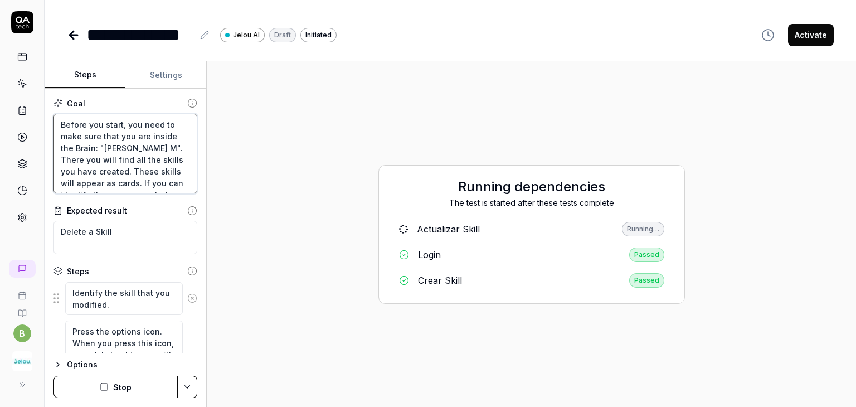
drag, startPoint x: 111, startPoint y: 182, endPoint x: 53, endPoint y: 118, distance: 86.4
click at [53, 118] on textarea "Before you start, you need to make sure that you are inside the Brain: "Pruebas…" at bounding box center [125, 154] width 144 height 80
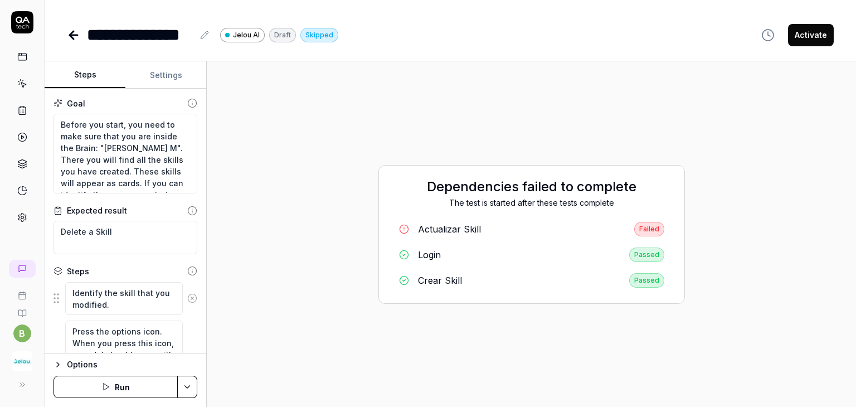
type textarea "*"
